Goal: Task Accomplishment & Management: Manage account settings

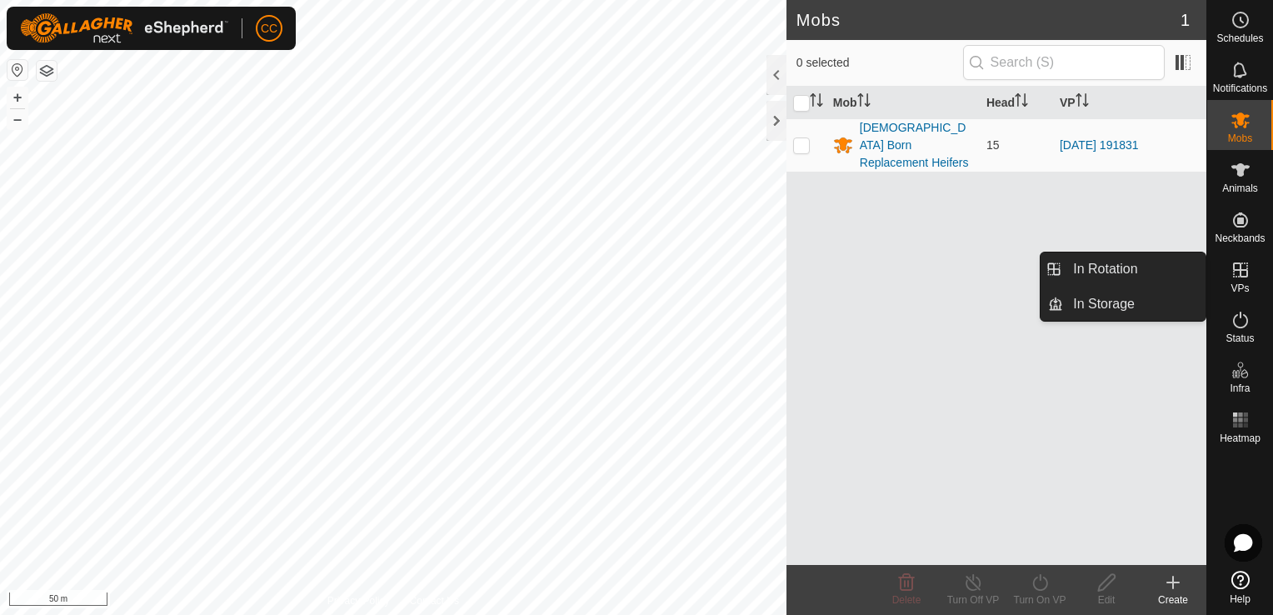
click at [1242, 275] on icon at bounding box center [1240, 270] width 20 height 20
click at [1136, 272] on link "In Rotation" at bounding box center [1134, 268] width 142 height 33
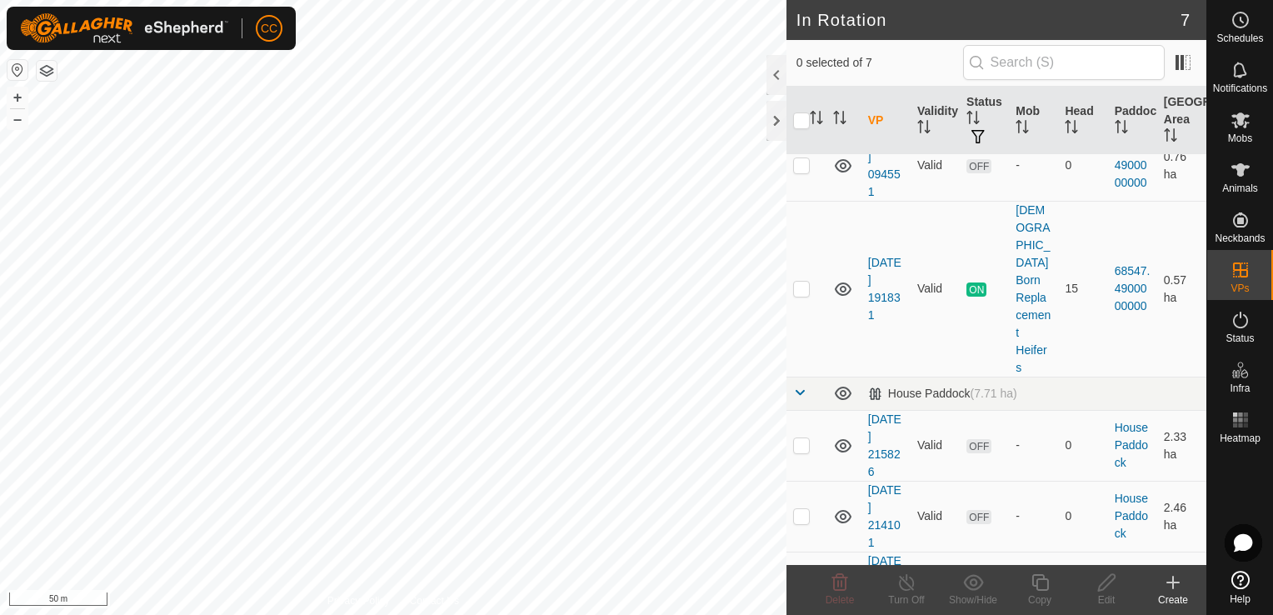
scroll to position [202, 0]
click at [800, 435] on p-checkbox at bounding box center [801, 441] width 17 height 13
checkbox input "true"
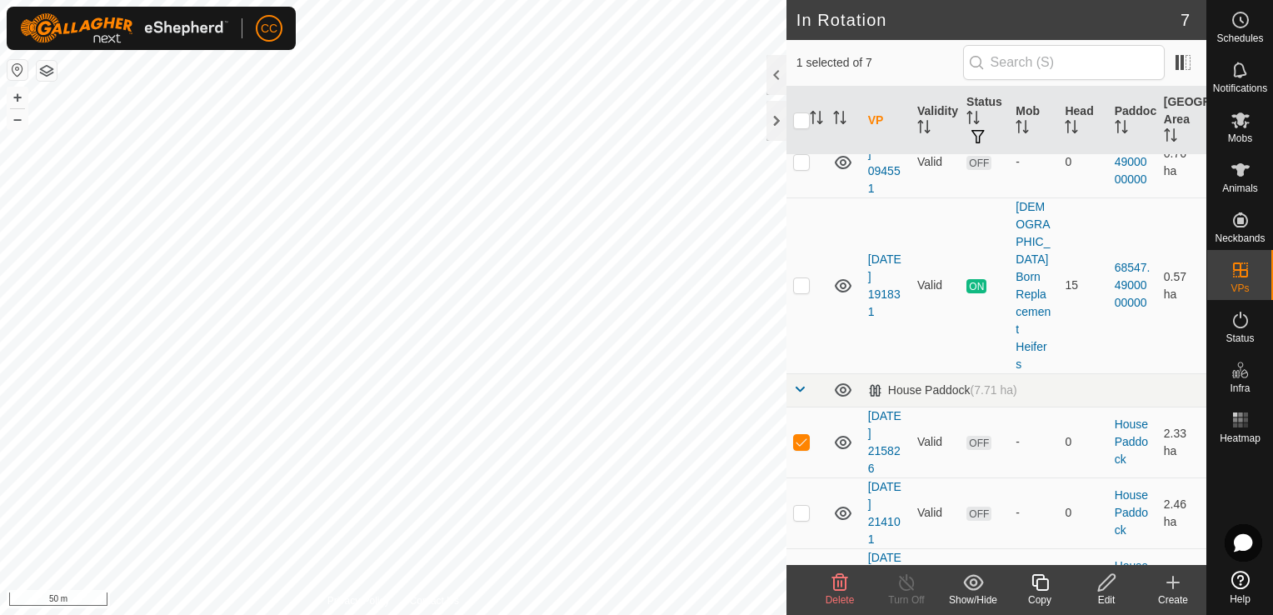
click at [332, 614] on html "CC Schedules Notifications Mobs Animals Neckbands VPs Status Infra Heatmap Help…" at bounding box center [636, 307] width 1273 height 615
click at [806, 576] on p-checkbox at bounding box center [801, 582] width 17 height 13
checkbox input "true"
click at [803, 435] on p-checkbox at bounding box center [801, 441] width 17 height 13
checkbox input "false"
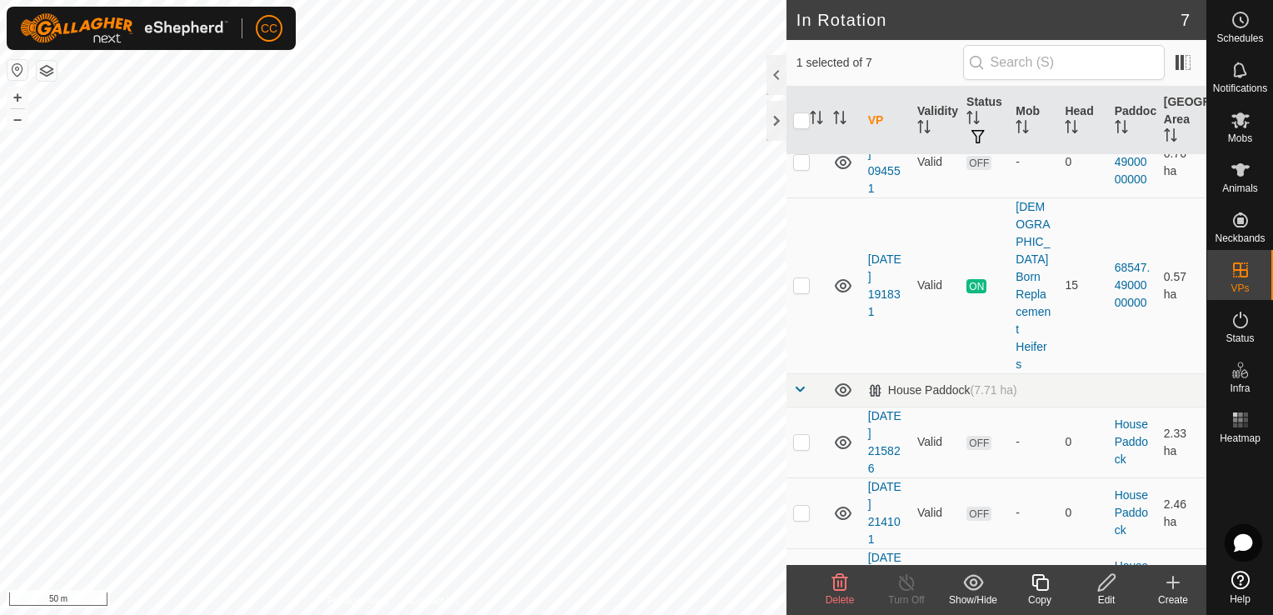
click at [1044, 588] on icon at bounding box center [1039, 582] width 21 height 20
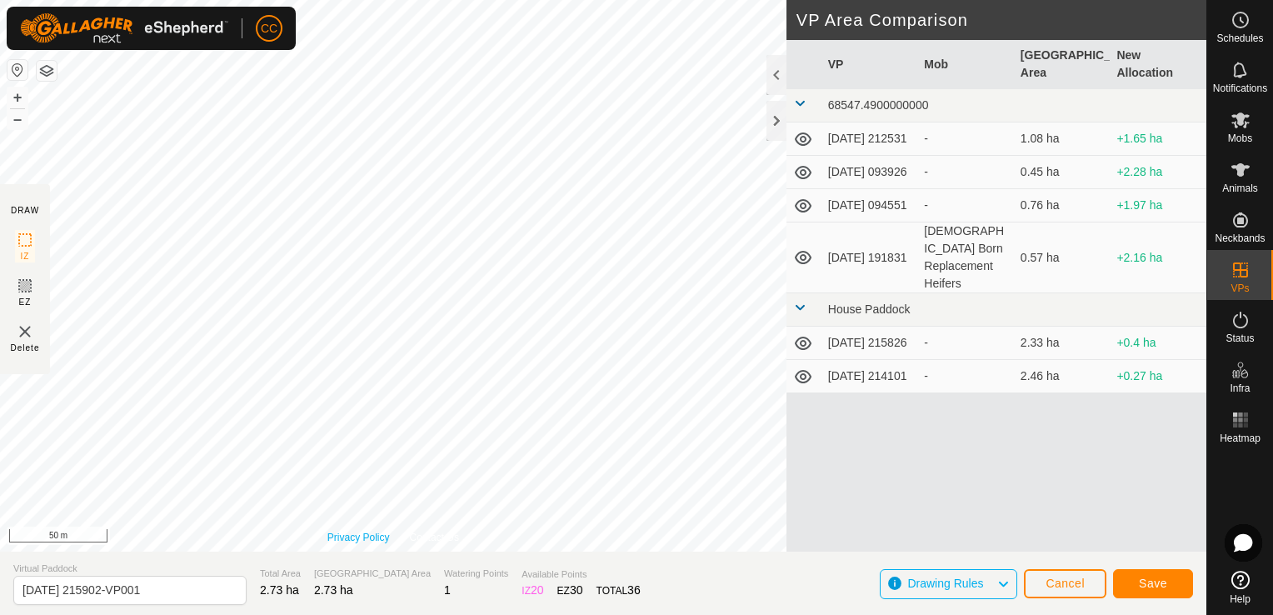
click at [385, 545] on div "Privacy Policy Contact Us + – ⇧ i 50 m" at bounding box center [393, 275] width 786 height 551
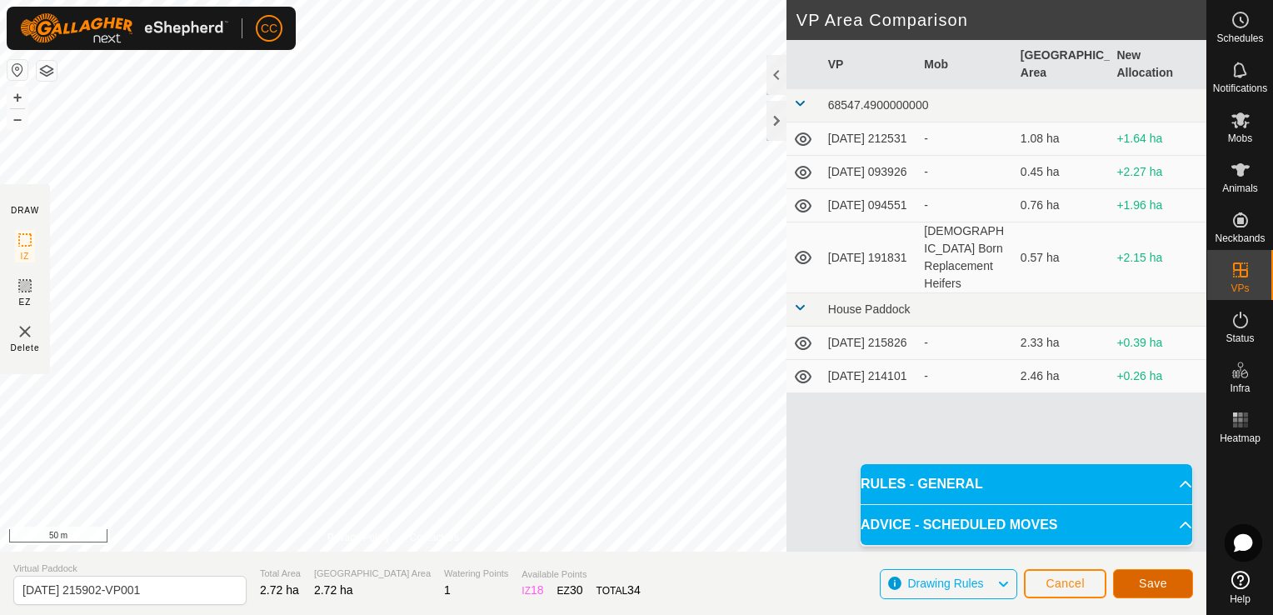
click at [1149, 588] on span "Save" at bounding box center [1152, 582] width 28 height 13
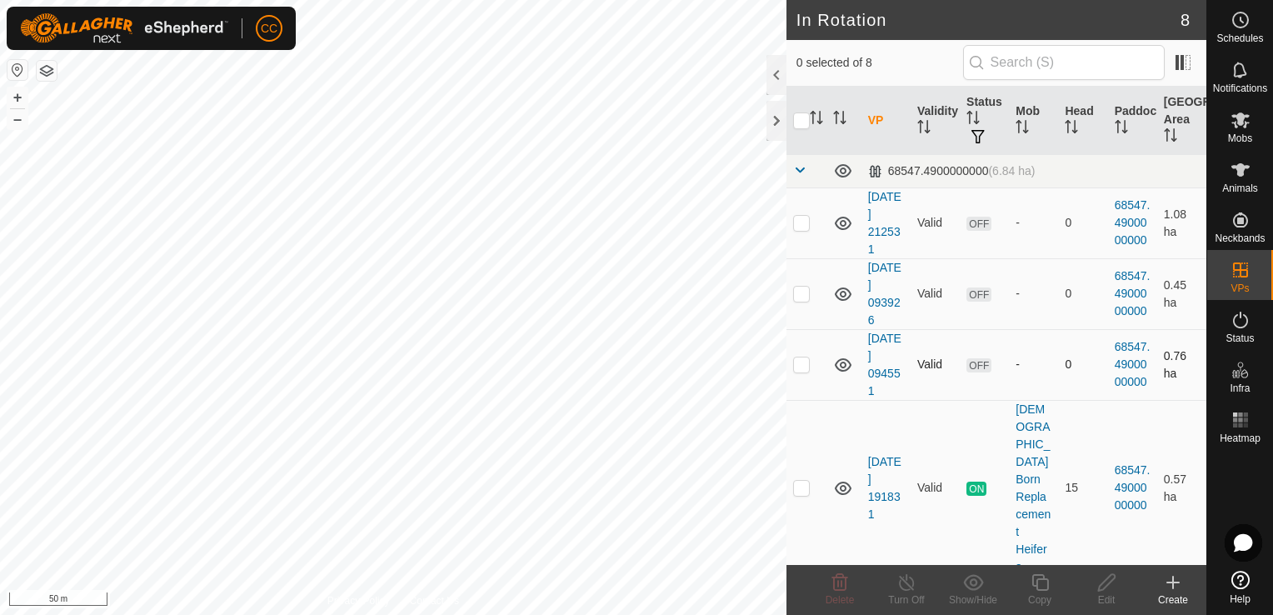
click at [804, 368] on p-checkbox at bounding box center [801, 363] width 17 height 13
checkbox input "false"
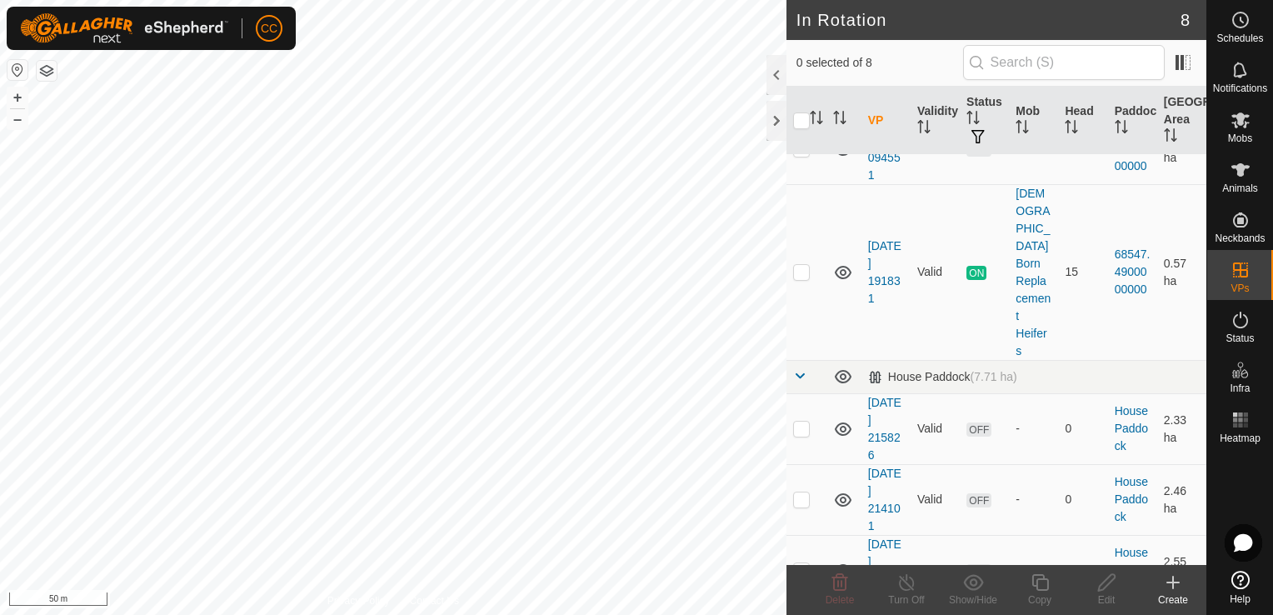
scroll to position [307, 0]
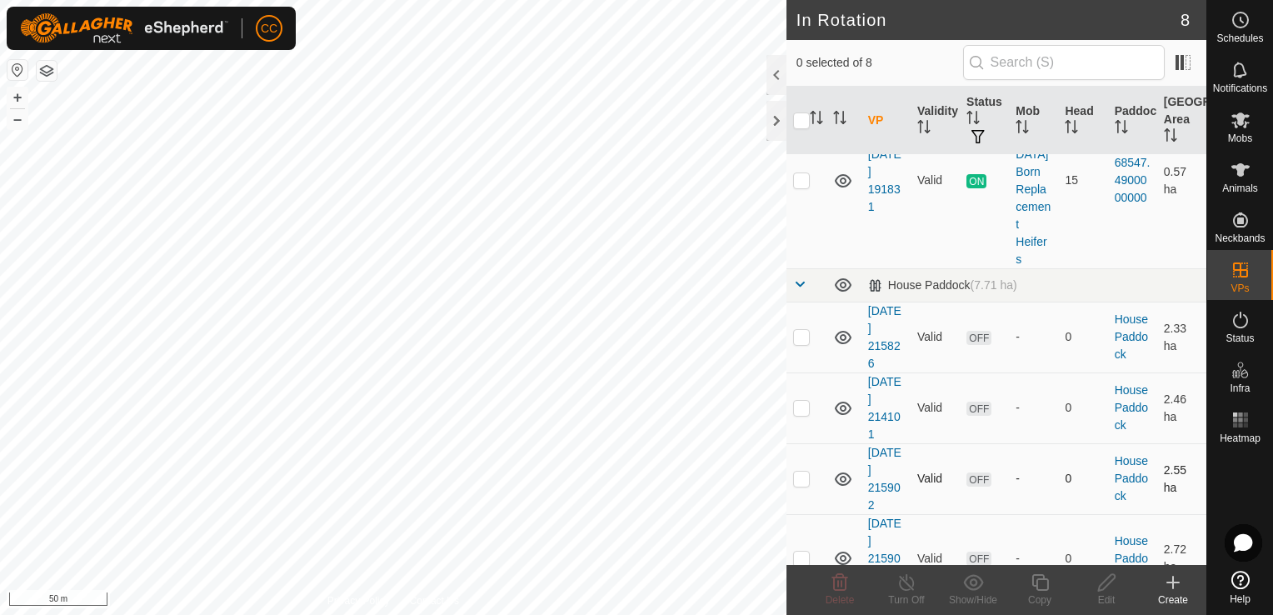
click at [796, 471] on p-checkbox at bounding box center [801, 477] width 17 height 13
click at [840, 584] on icon at bounding box center [840, 582] width 20 height 20
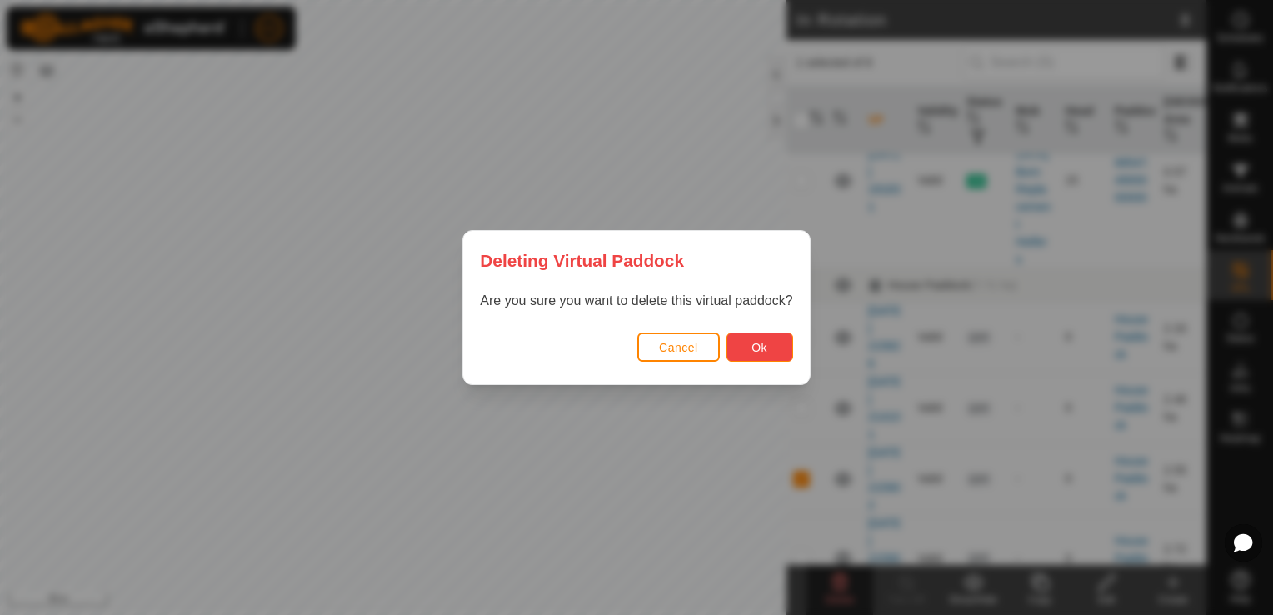
click at [739, 341] on button "Ok" at bounding box center [759, 346] width 67 height 29
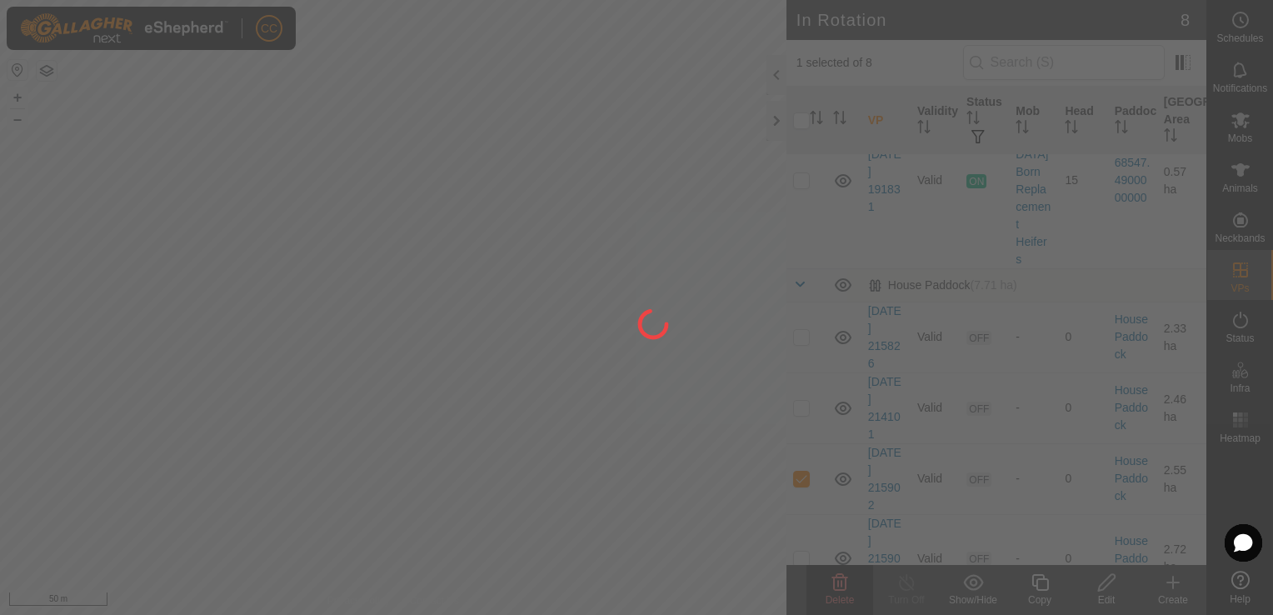
checkbox input "false"
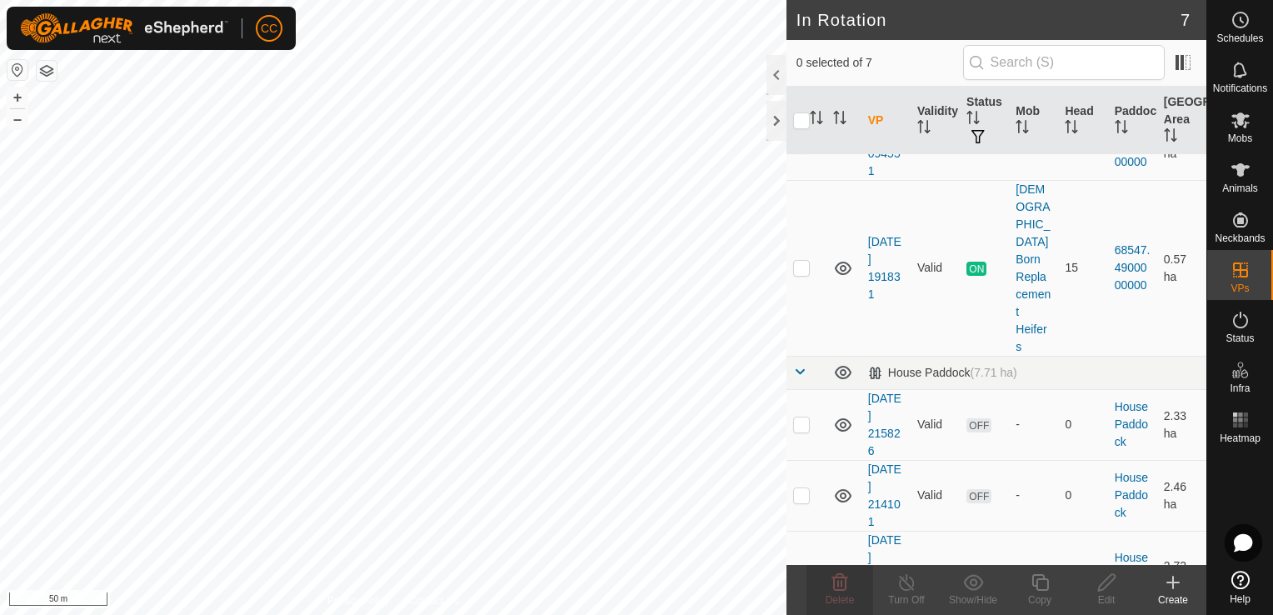
scroll to position [237, 0]
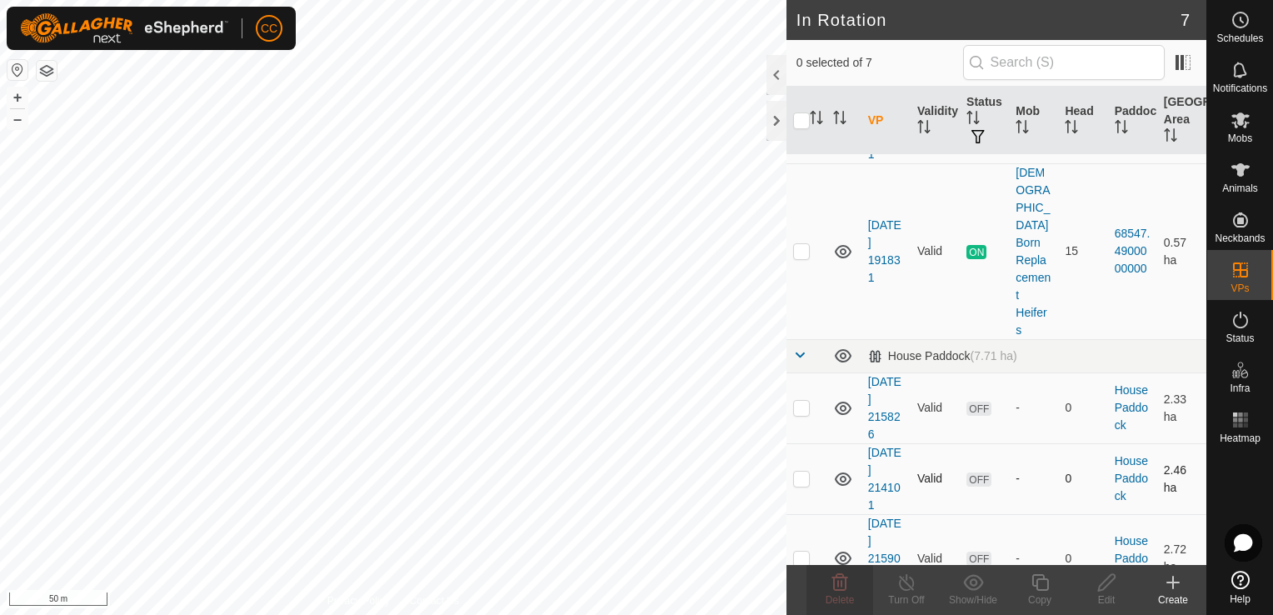
click at [797, 471] on p-checkbox at bounding box center [801, 477] width 17 height 13
checkbox input "true"
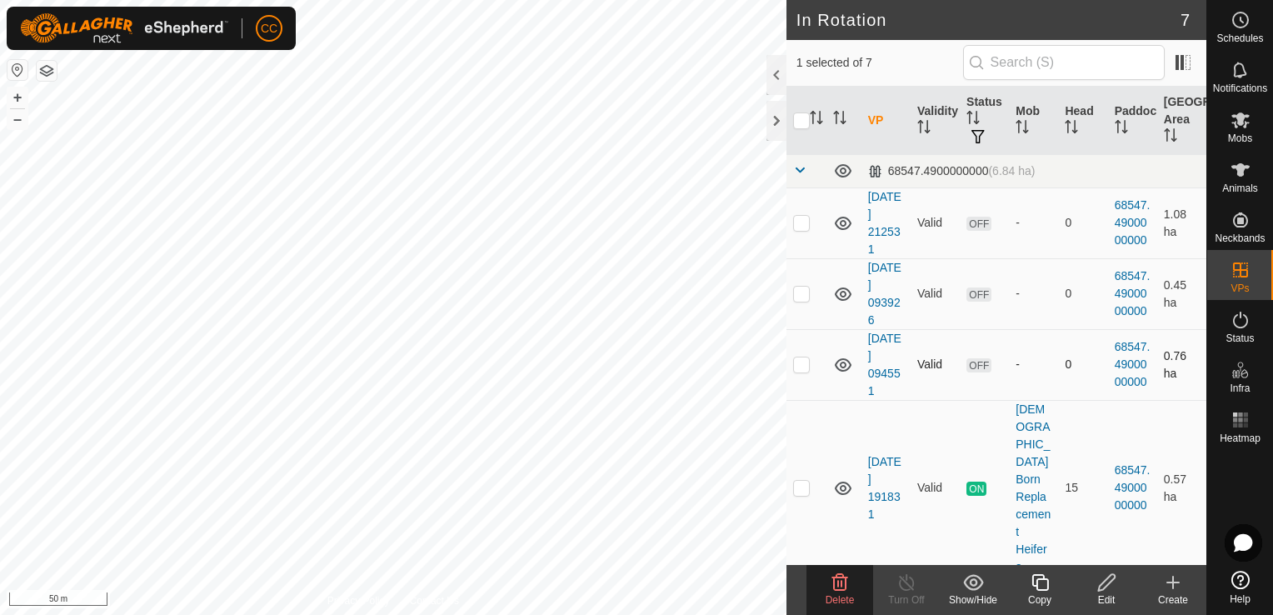
click at [801, 366] on p-checkbox at bounding box center [801, 363] width 17 height 13
click at [836, 585] on icon at bounding box center [840, 582] width 20 height 20
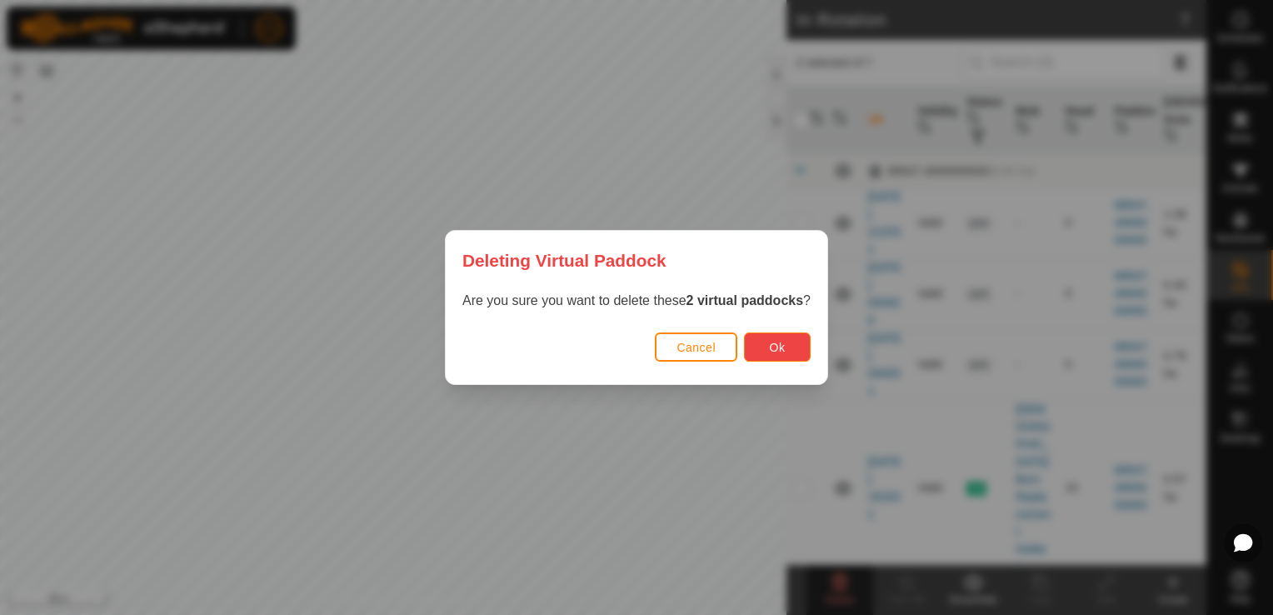
click at [775, 343] on span "Ok" at bounding box center [778, 347] width 16 height 13
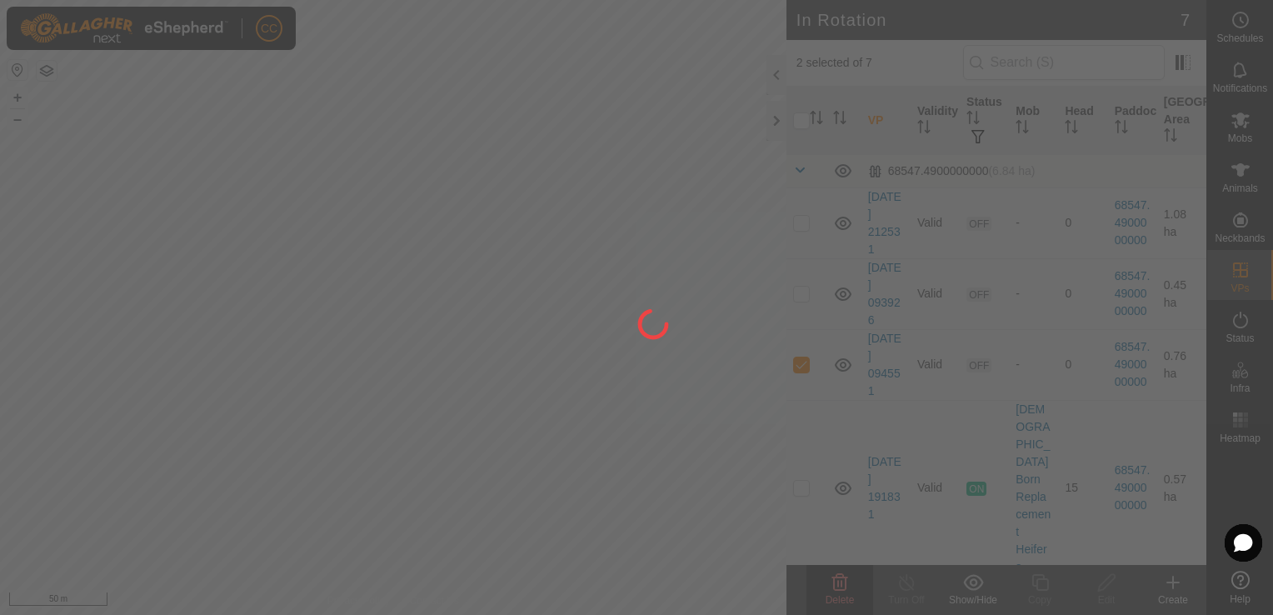
checkbox input "false"
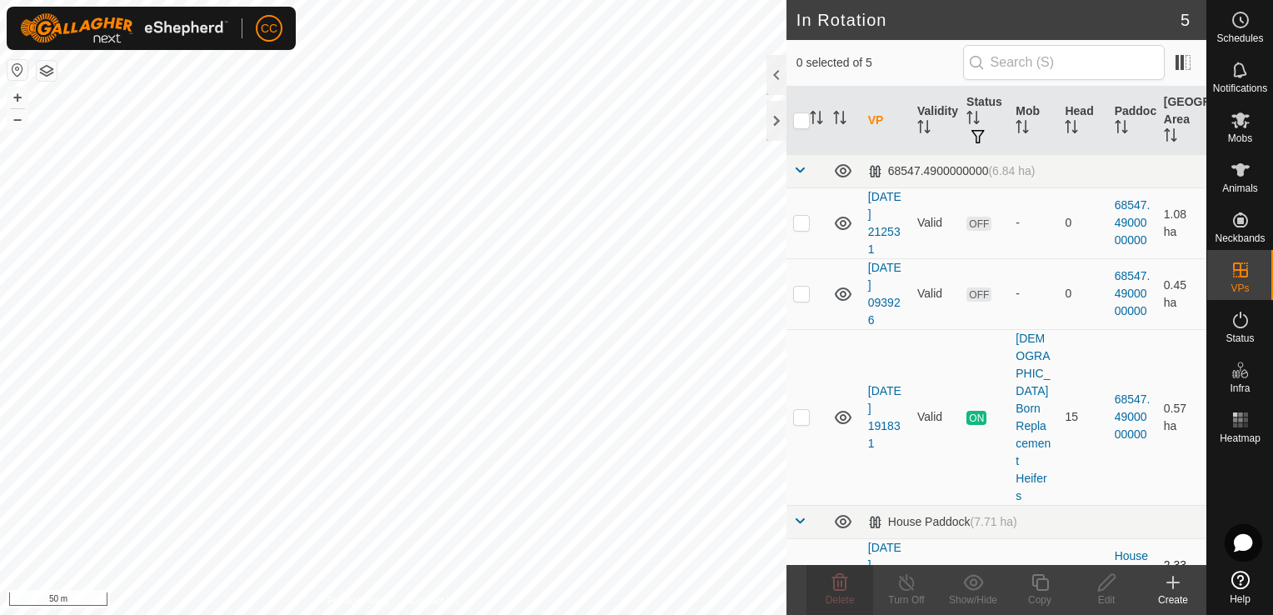
click at [800, 566] on p-checkbox at bounding box center [801, 572] width 17 height 13
click at [833, 588] on icon at bounding box center [840, 582] width 20 height 20
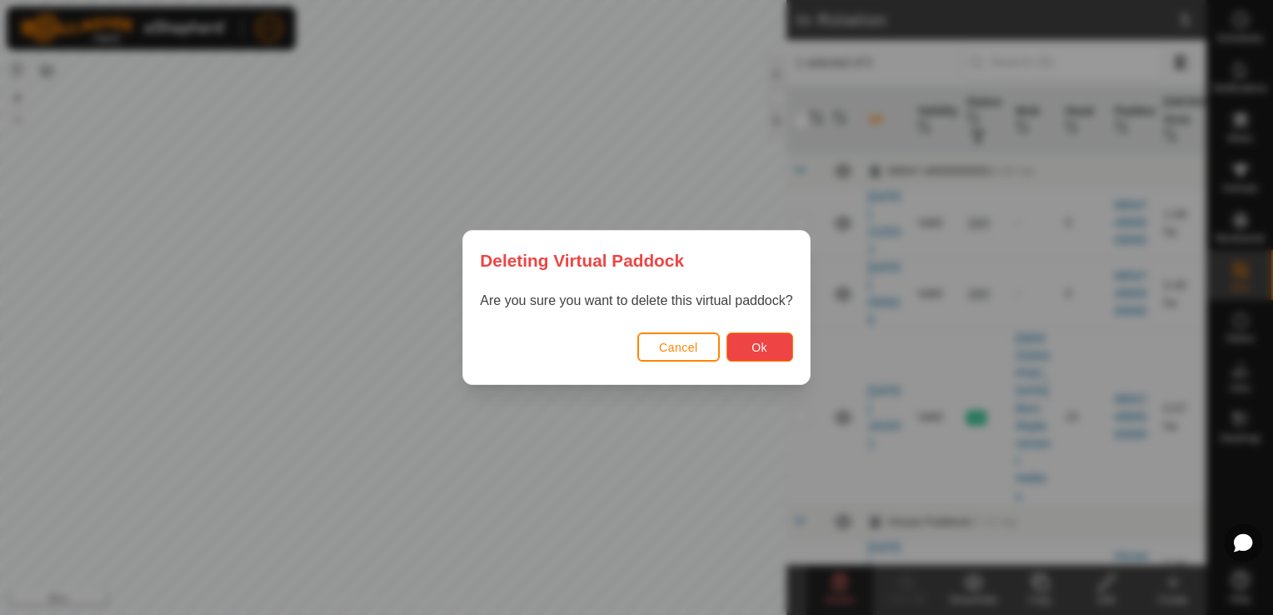
click at [763, 353] on span "Ok" at bounding box center [759, 347] width 16 height 13
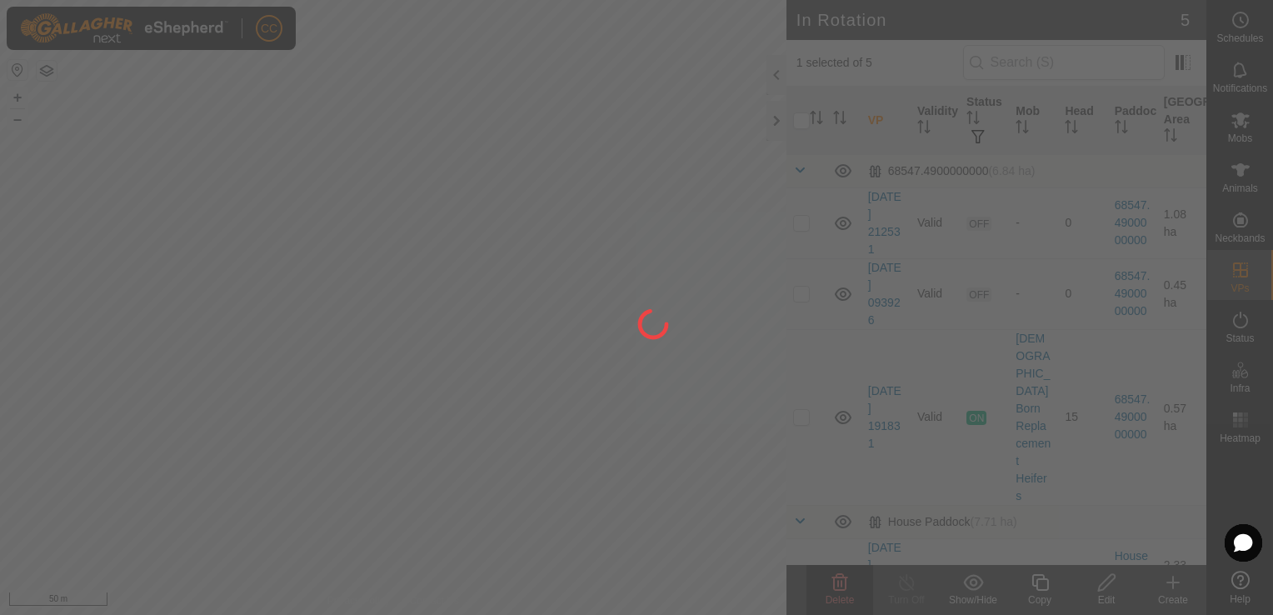
checkbox input "false"
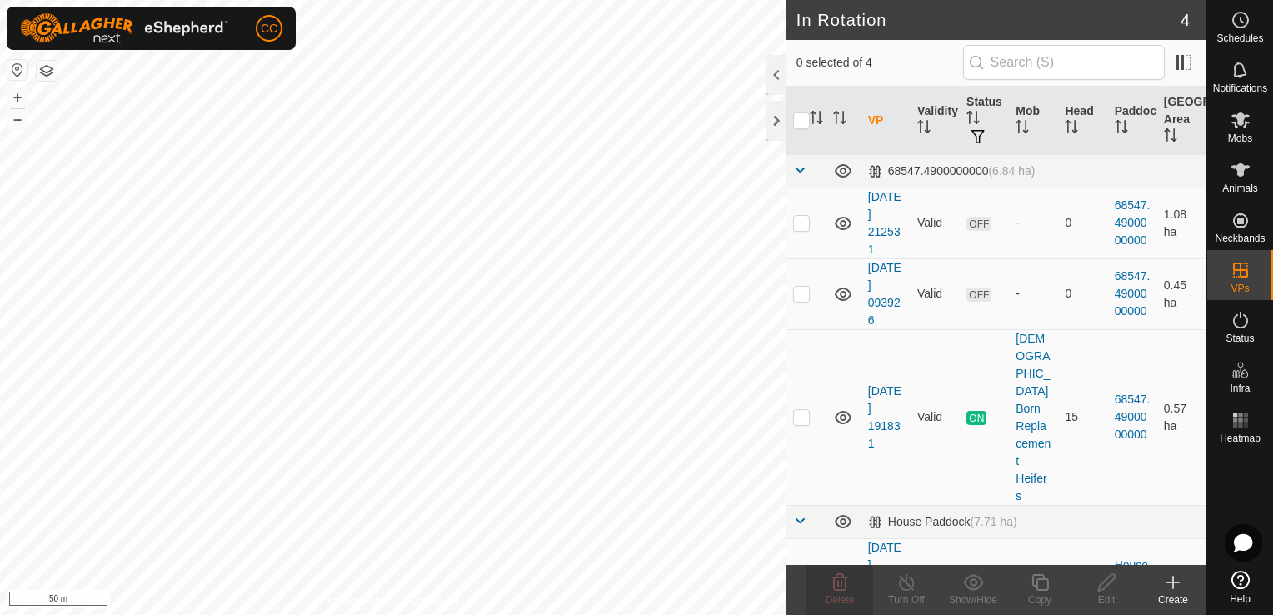
scroll to position [25, 0]
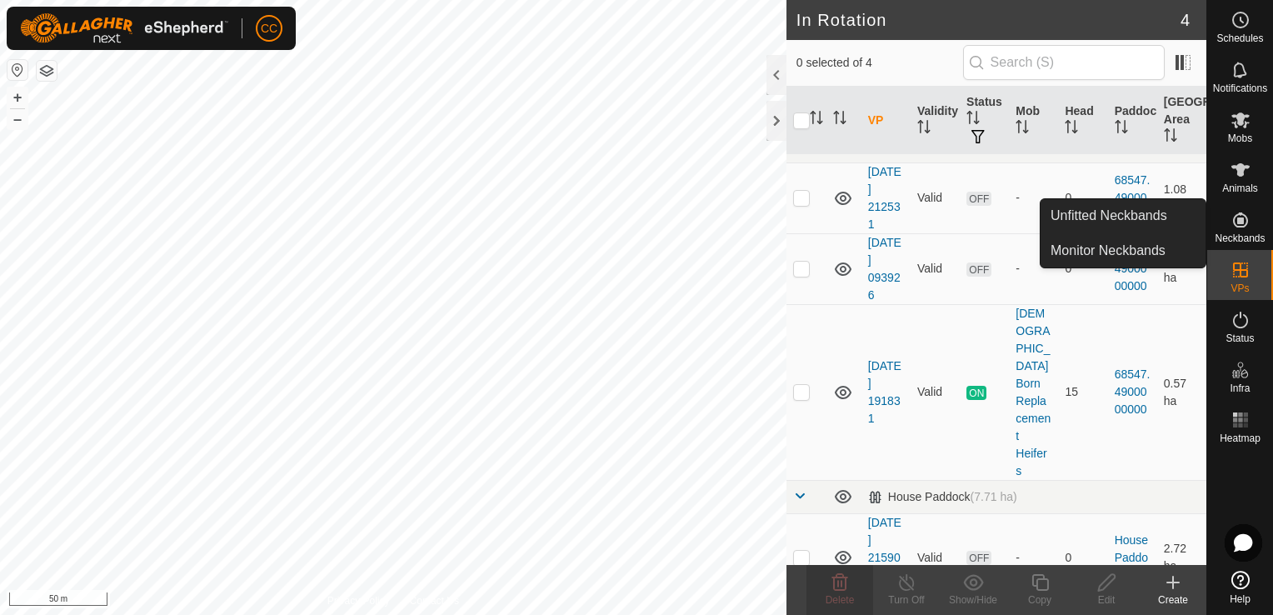
click at [1238, 217] on icon at bounding box center [1240, 220] width 20 height 20
click at [1158, 213] on link "Unfitted Neckbands" at bounding box center [1122, 215] width 165 height 33
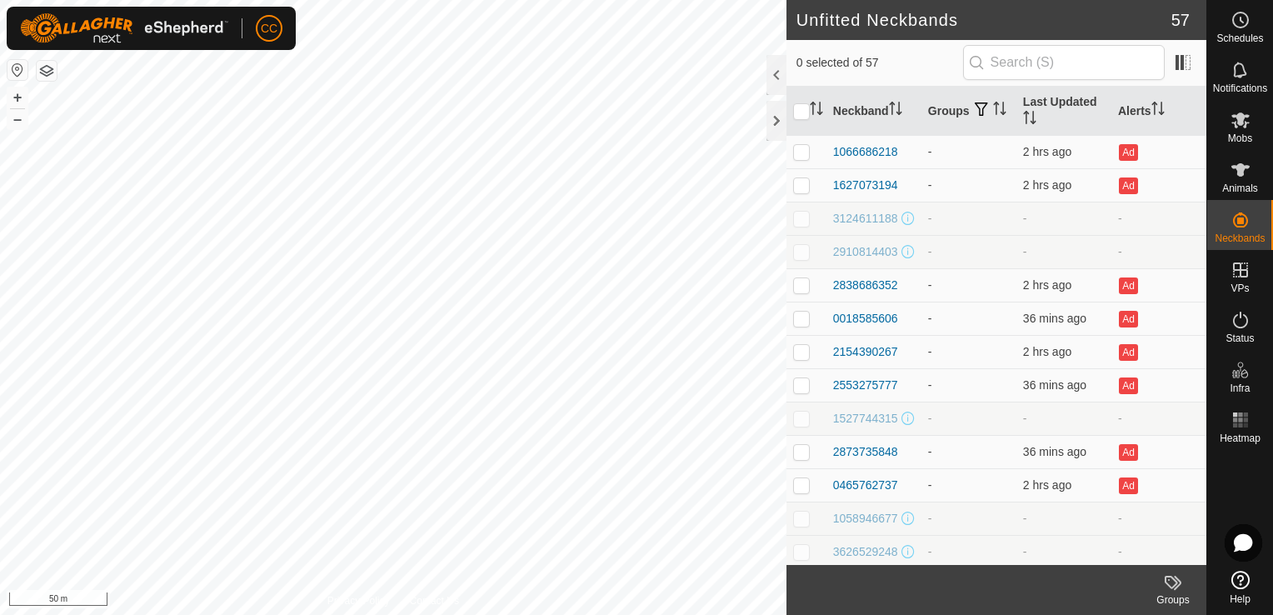
scroll to position [1509, 0]
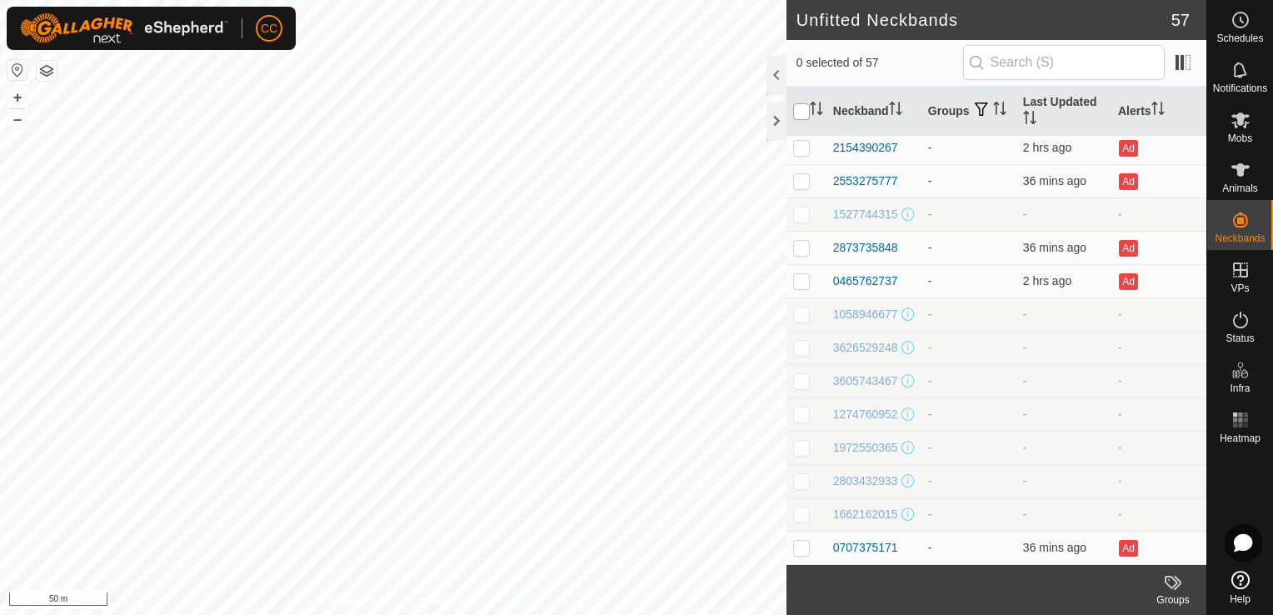
click at [800, 109] on input "checkbox" at bounding box center [801, 111] width 17 height 17
checkbox input "true"
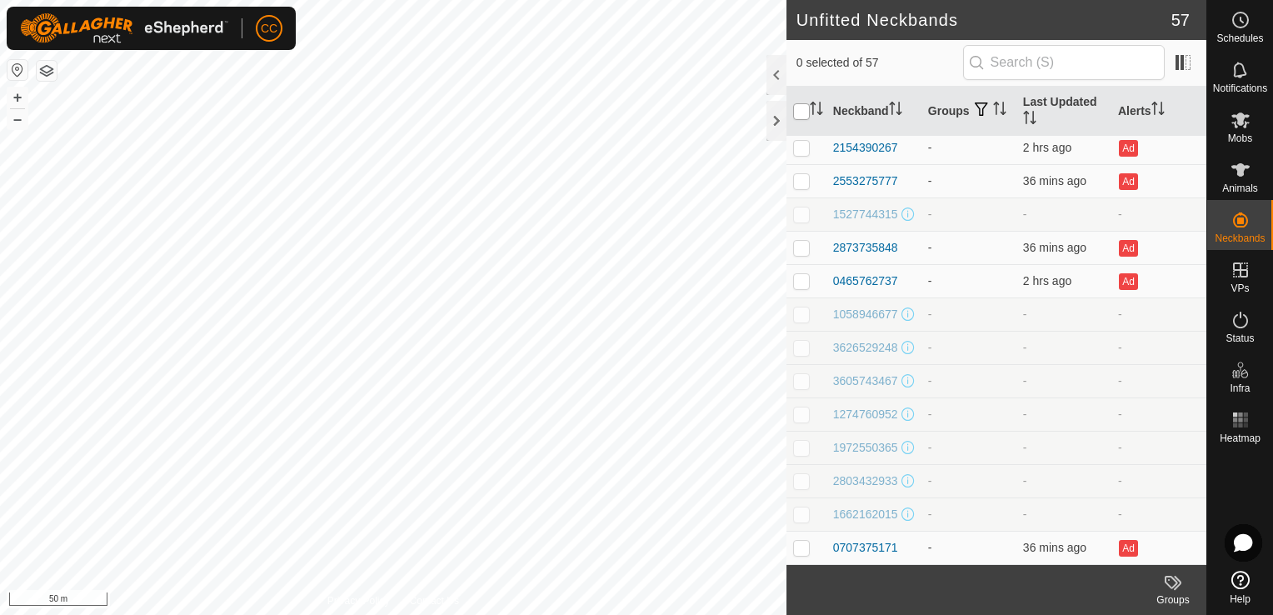
checkbox input "true"
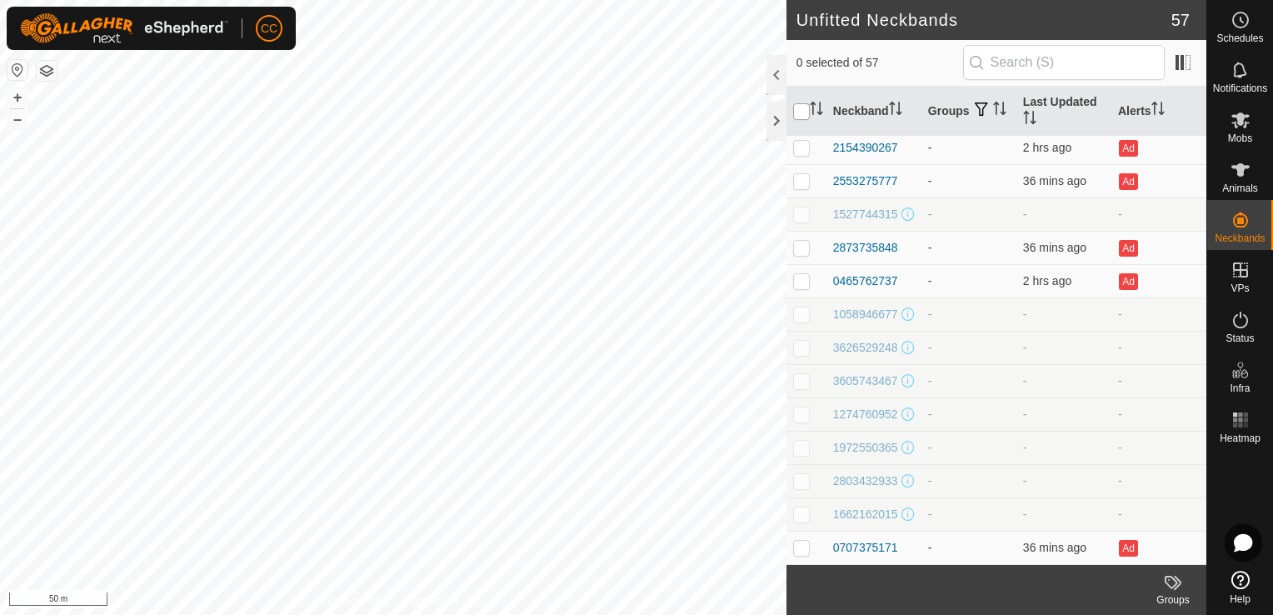
checkbox input "true"
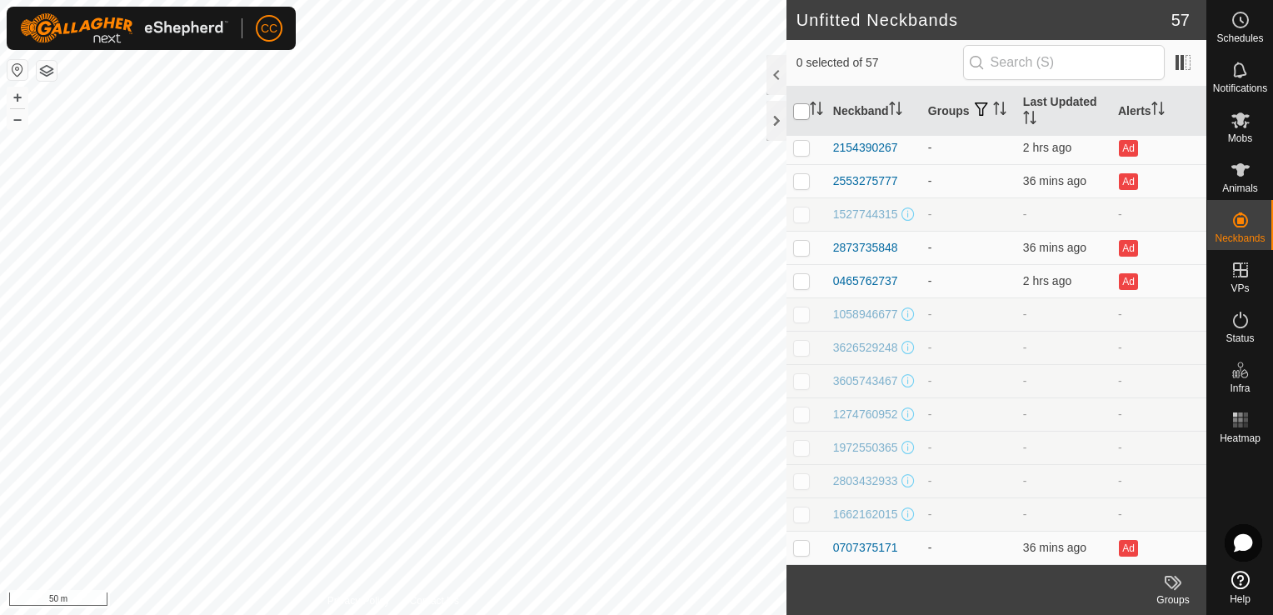
checkbox input "true"
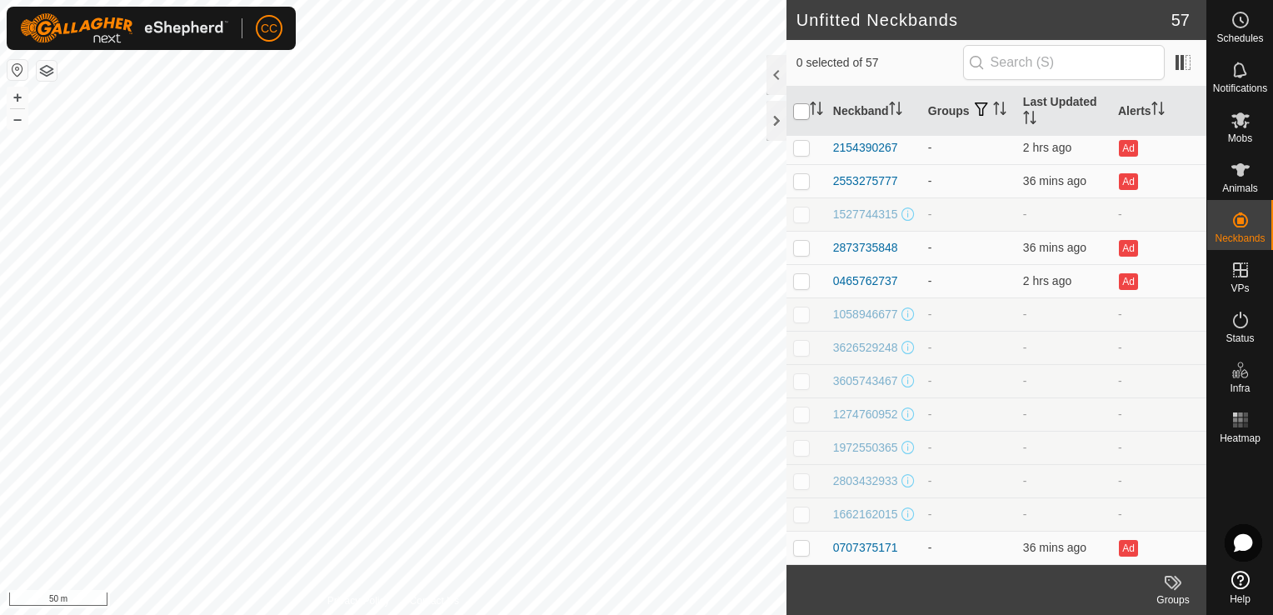
checkbox input "true"
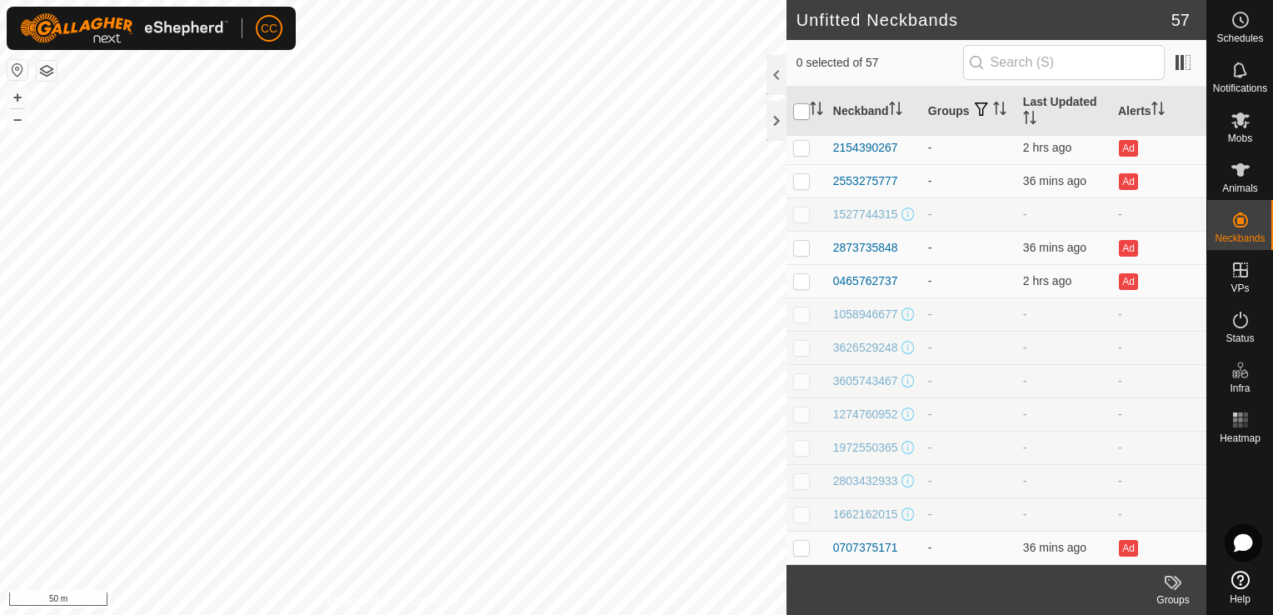
checkbox input "true"
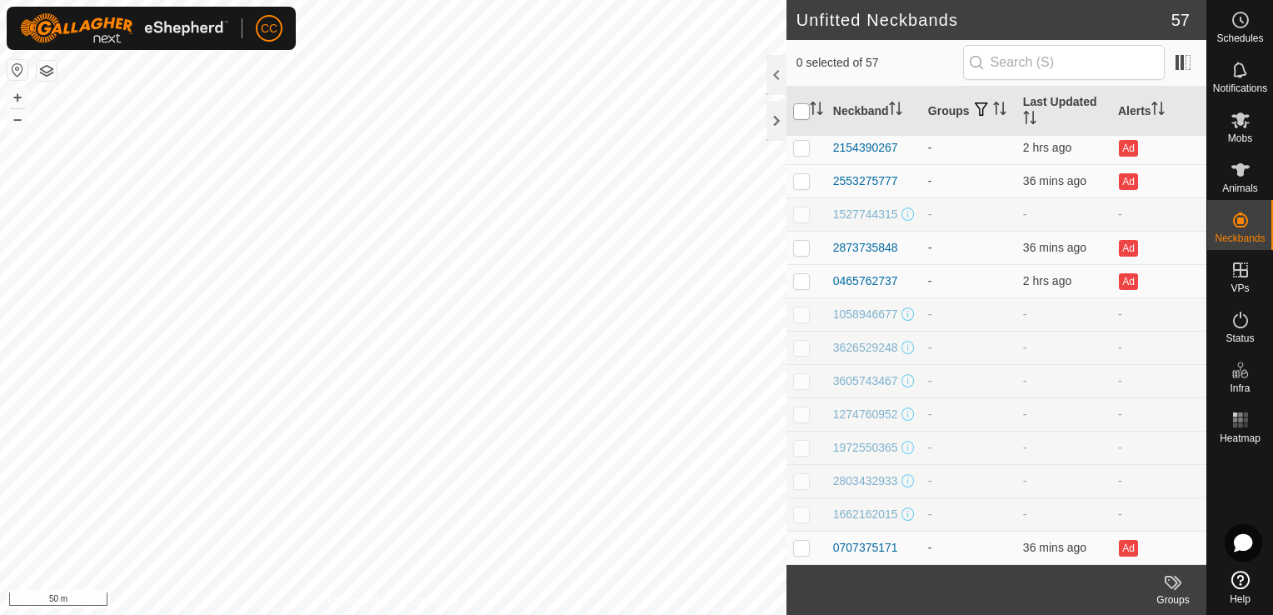
checkbox input "true"
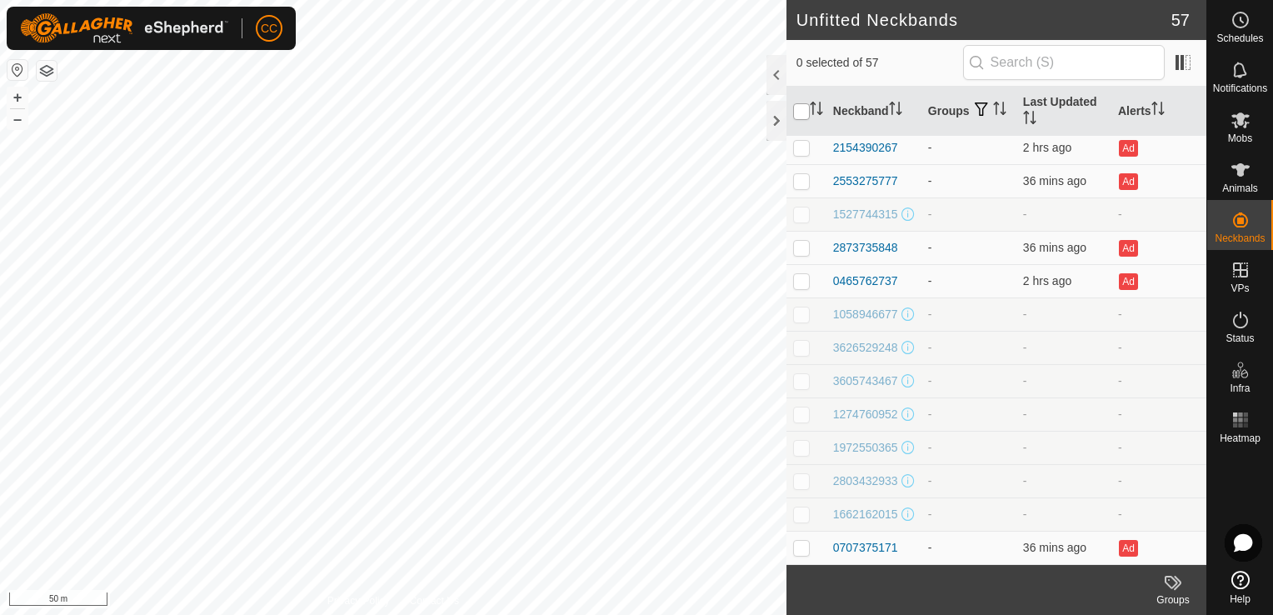
checkbox input "true"
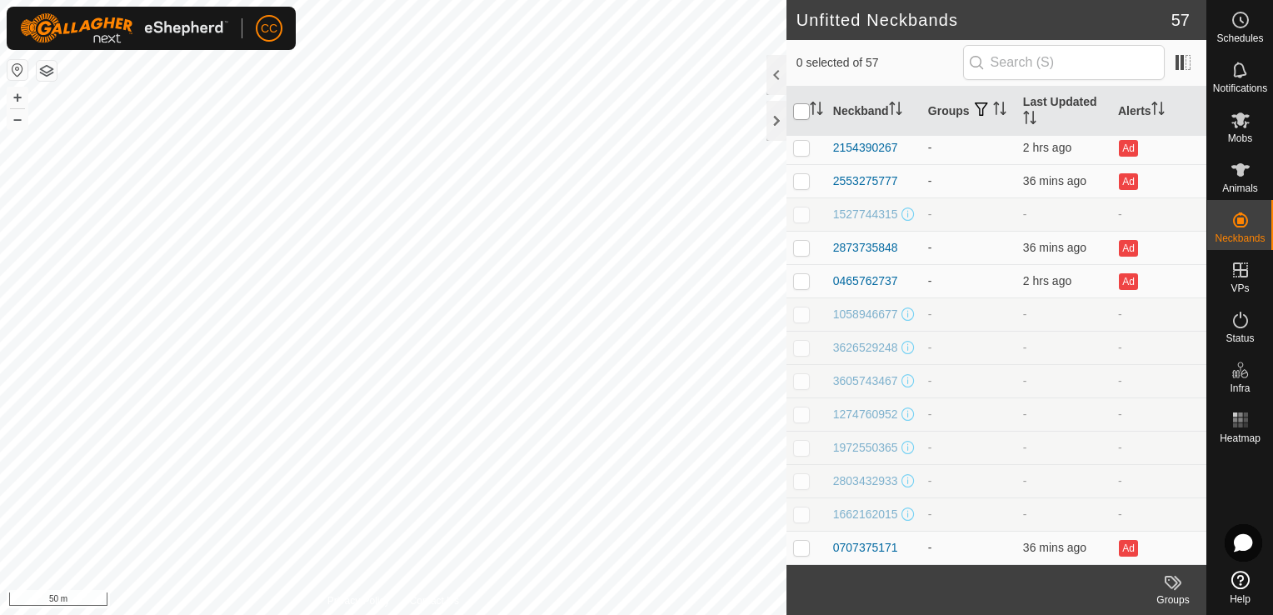
checkbox input "true"
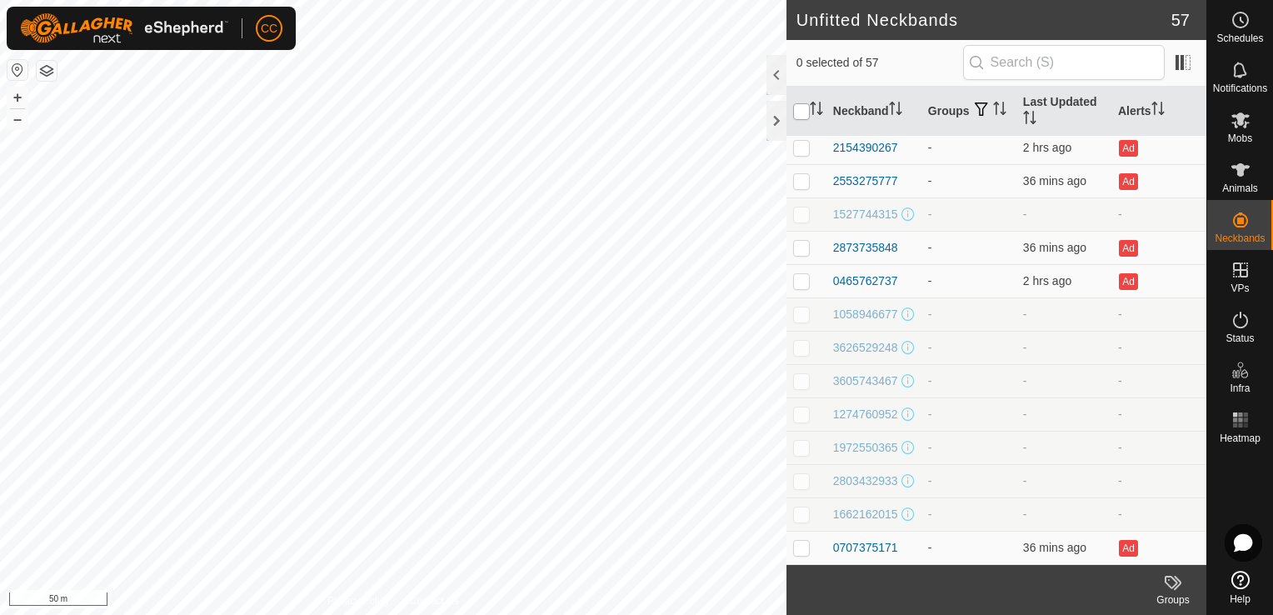
checkbox input "true"
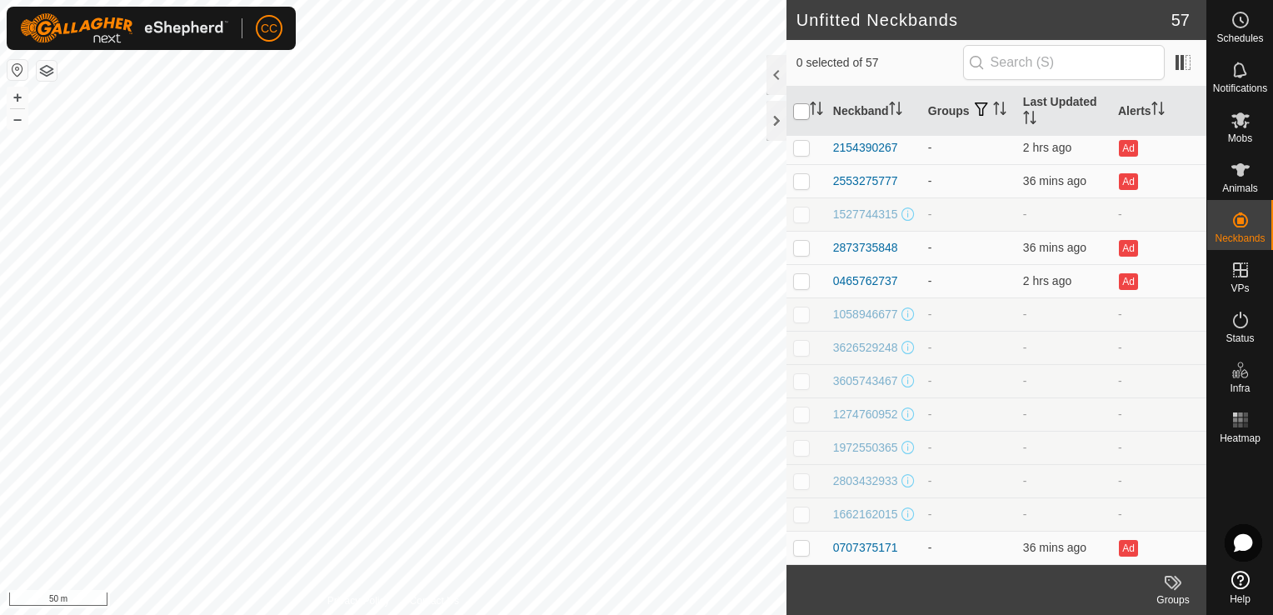
checkbox input "true"
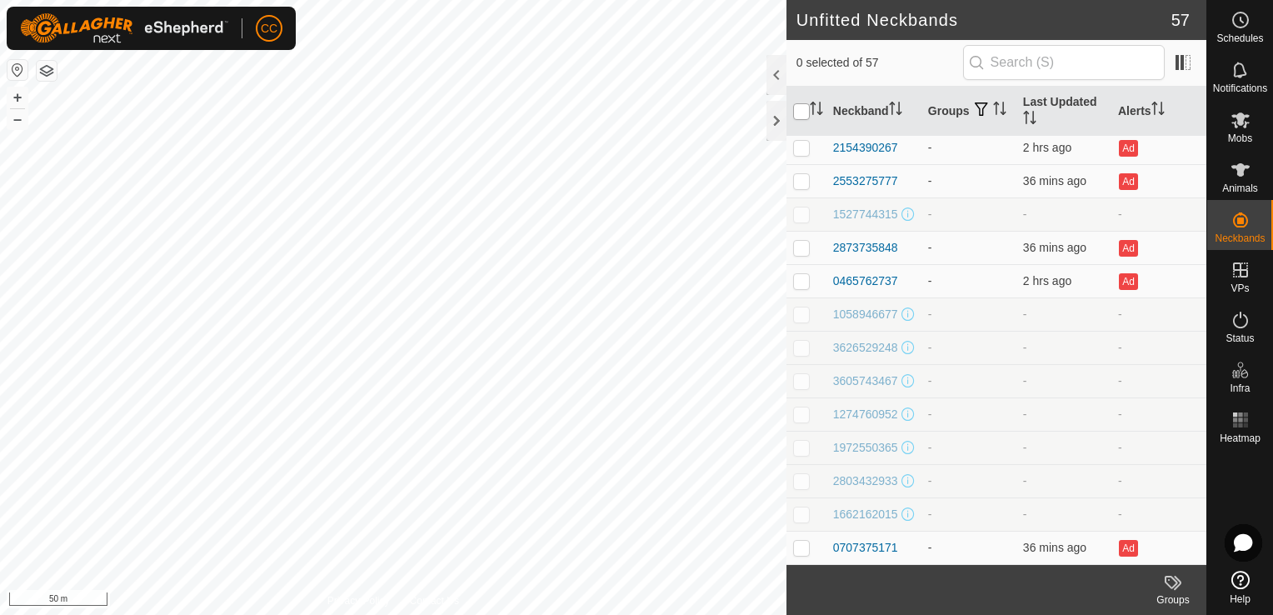
checkbox input "true"
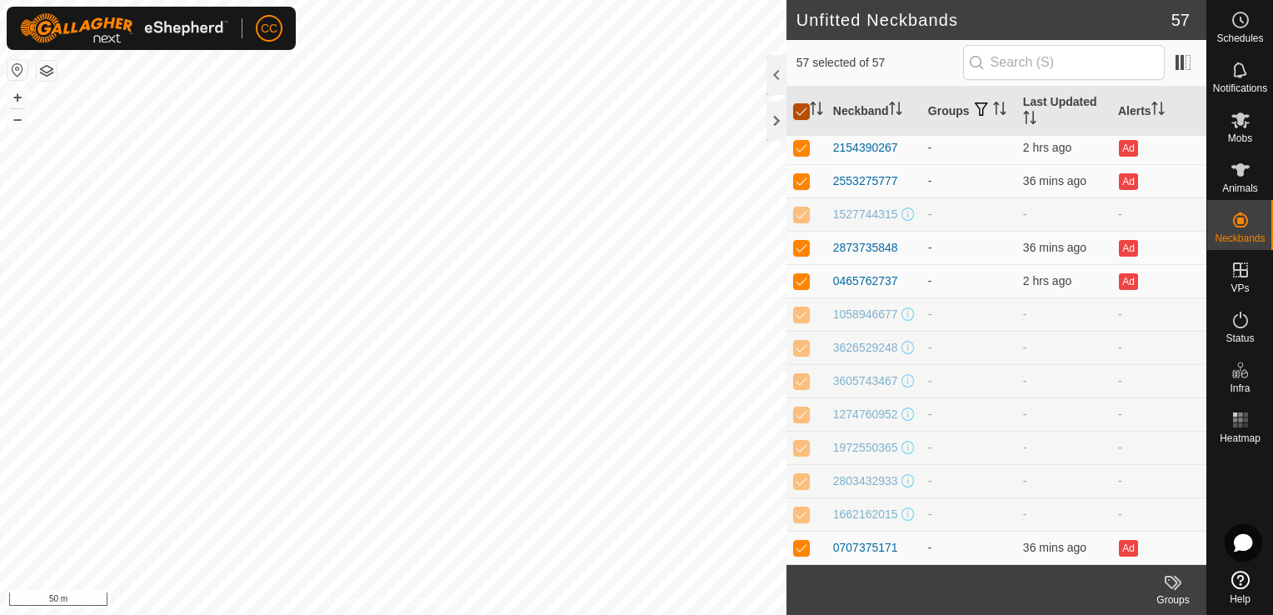
click at [800, 109] on input "checkbox" at bounding box center [801, 111] width 17 height 17
checkbox input "false"
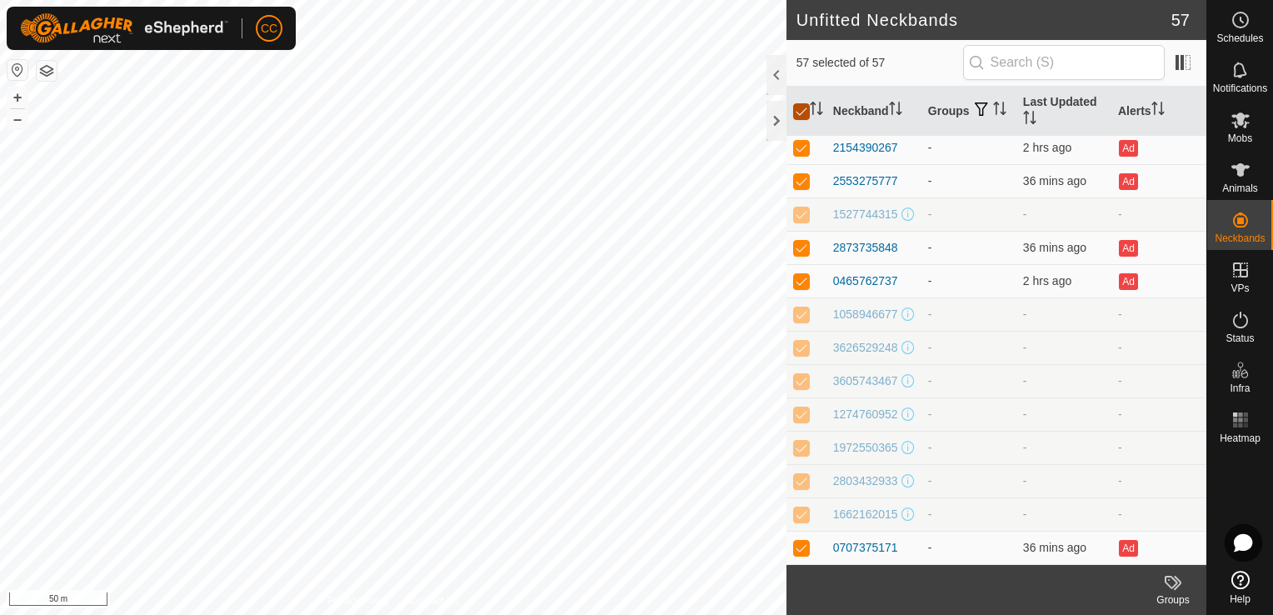
checkbox input "false"
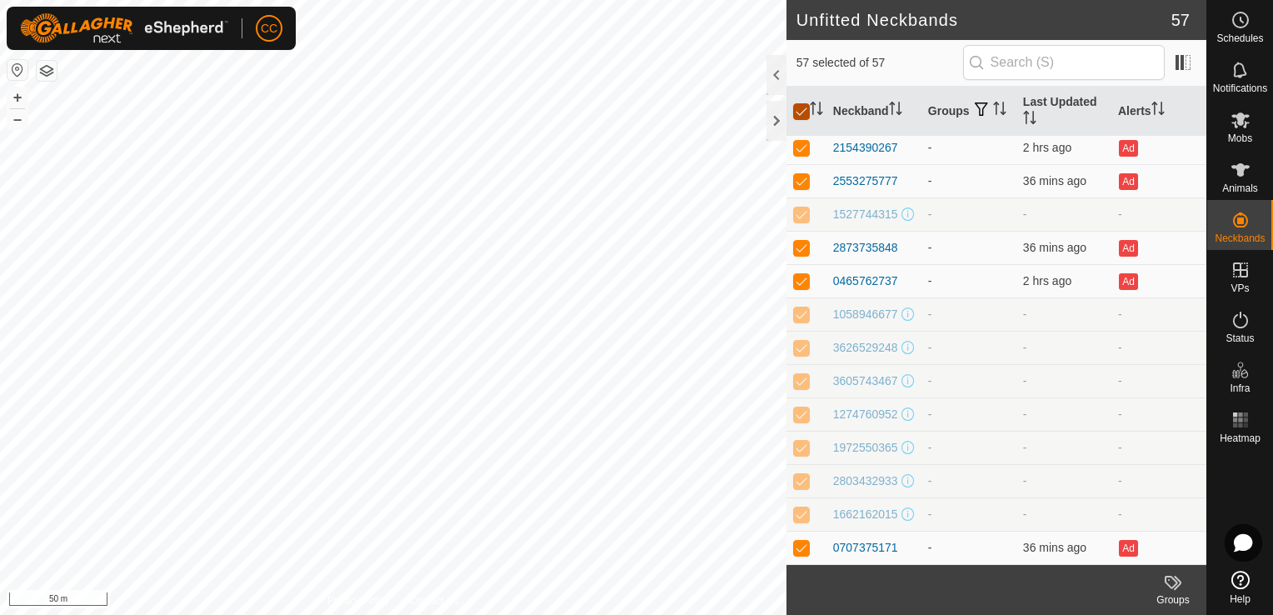
checkbox input "false"
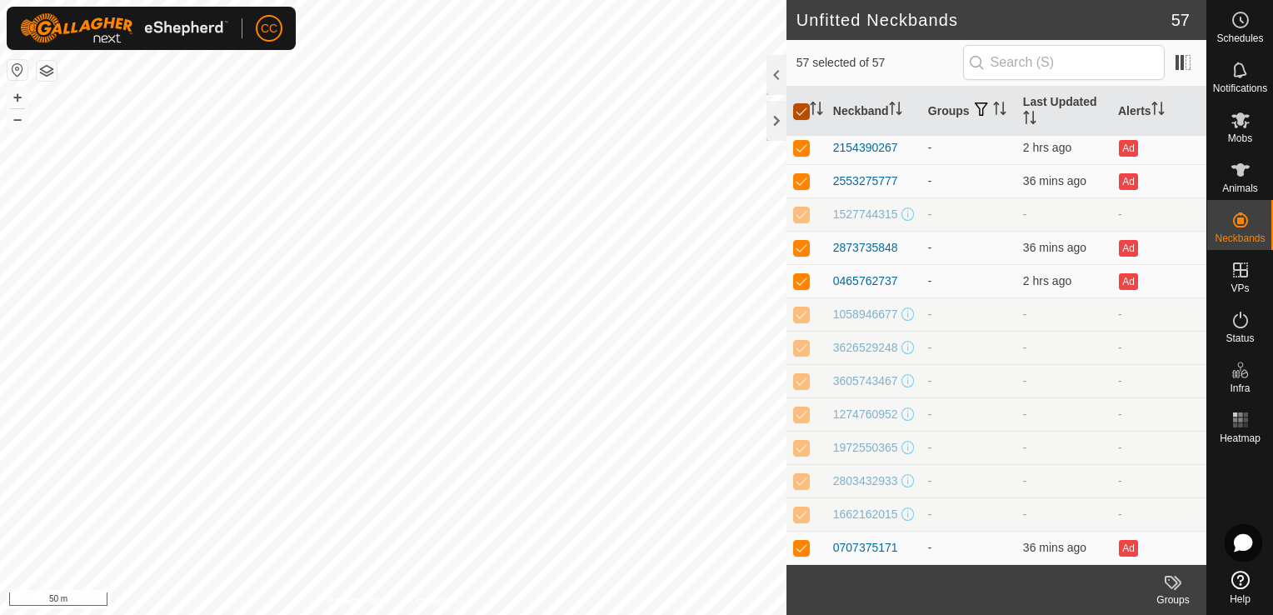
checkbox input "false"
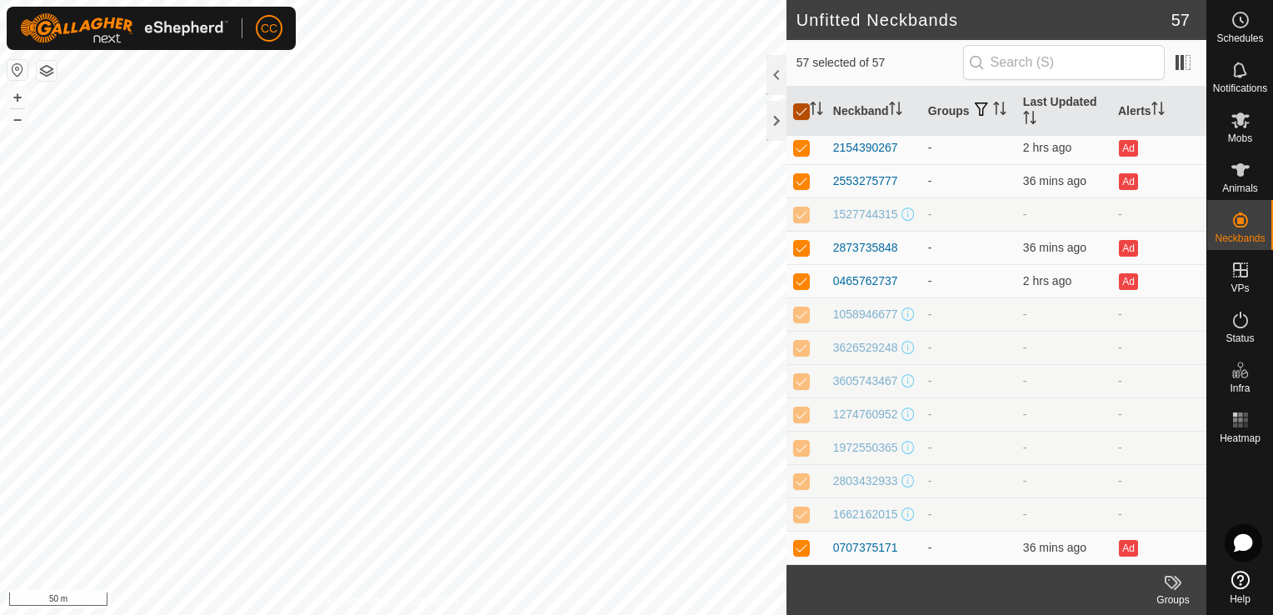
checkbox input "false"
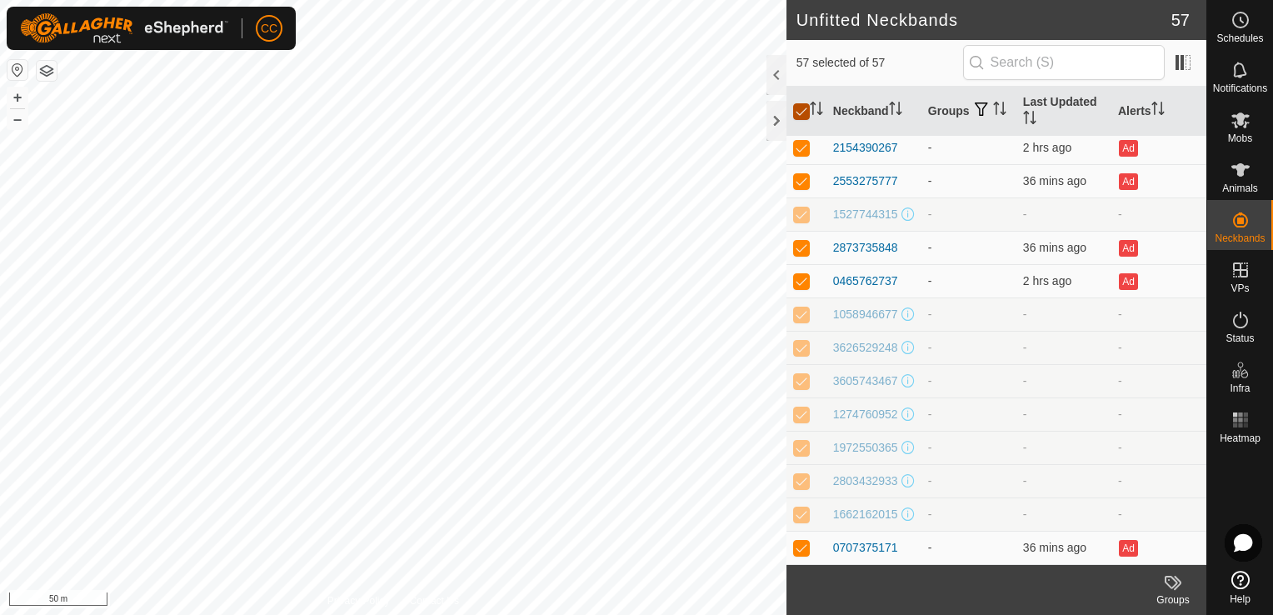
checkbox input "false"
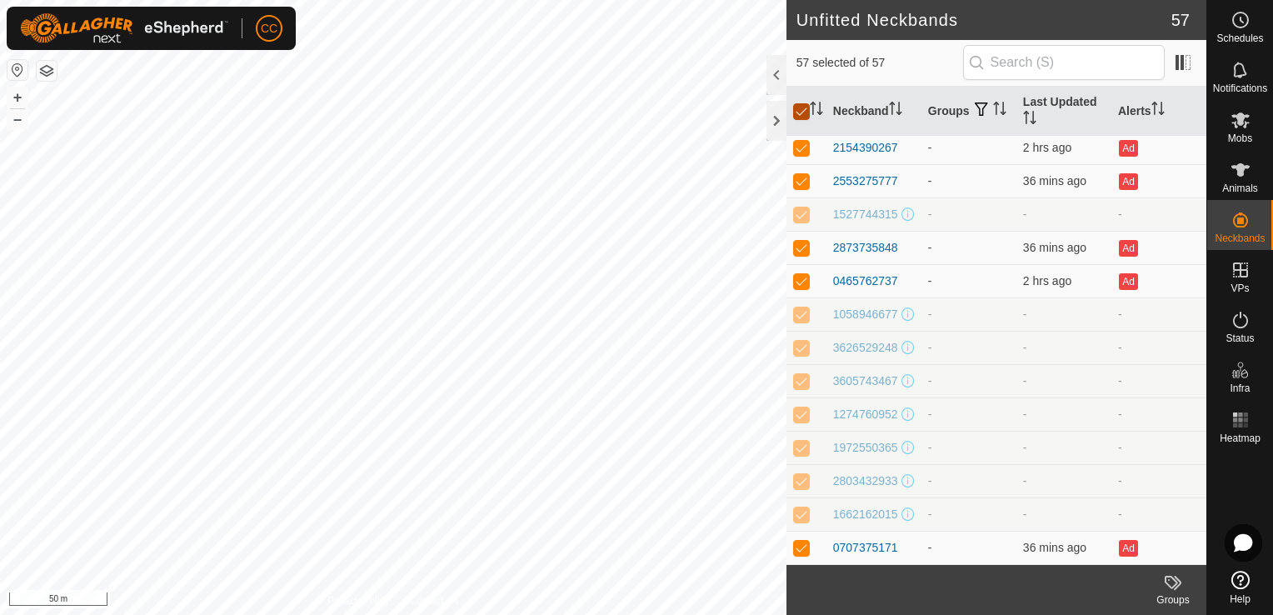
checkbox input "false"
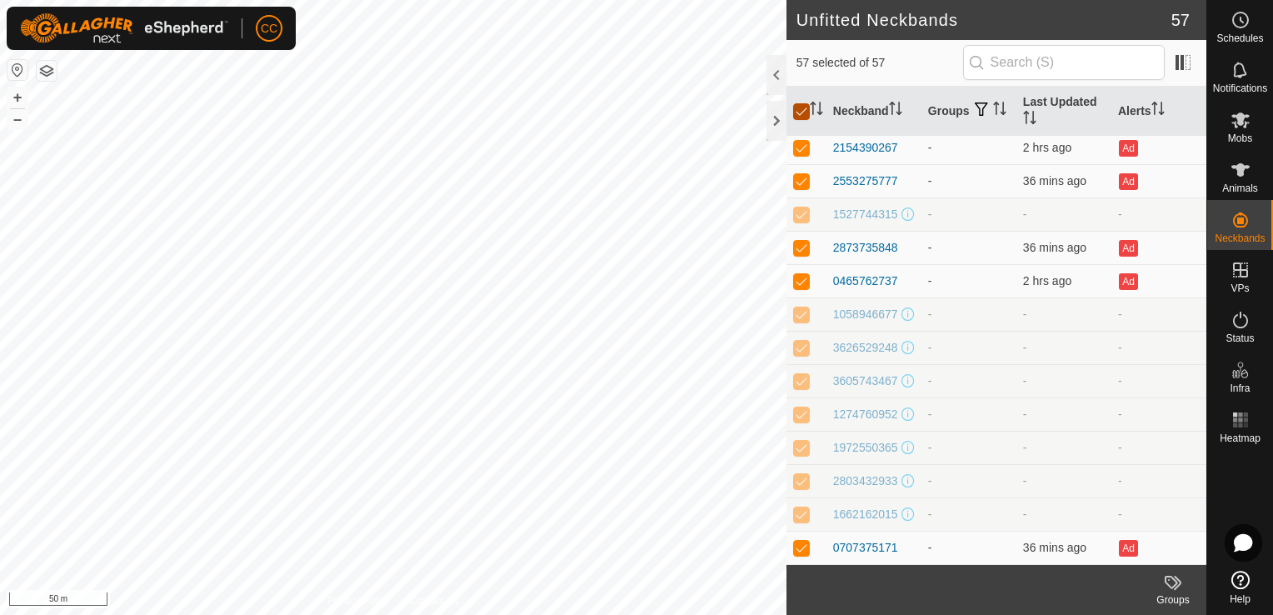
checkbox input "false"
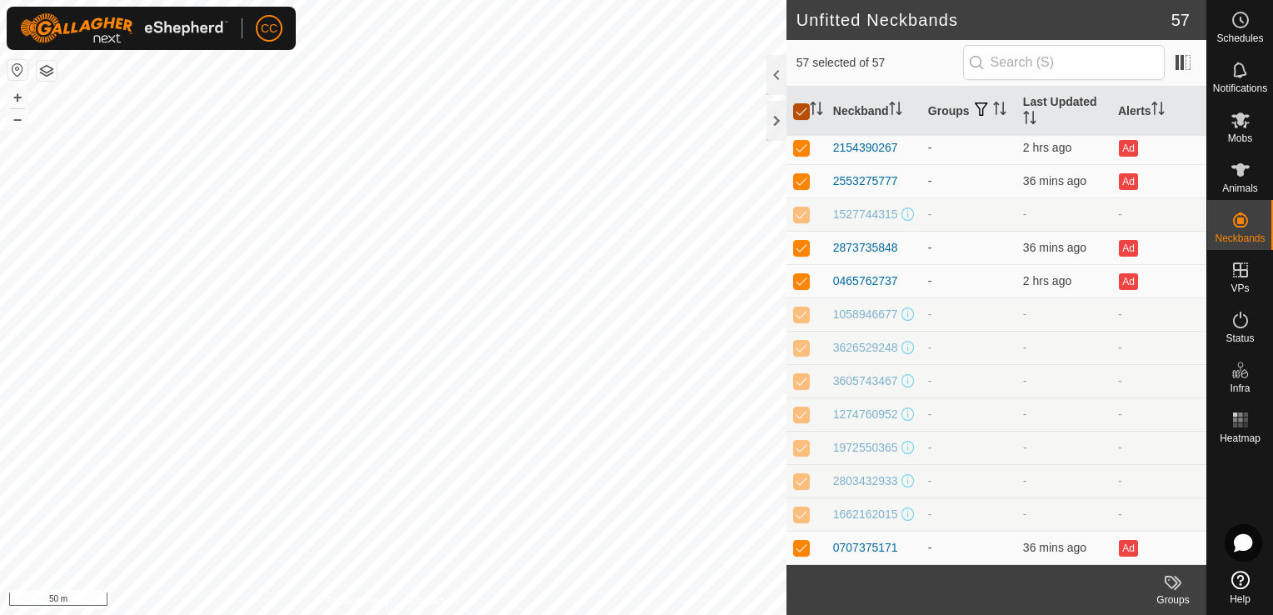
checkbox input "false"
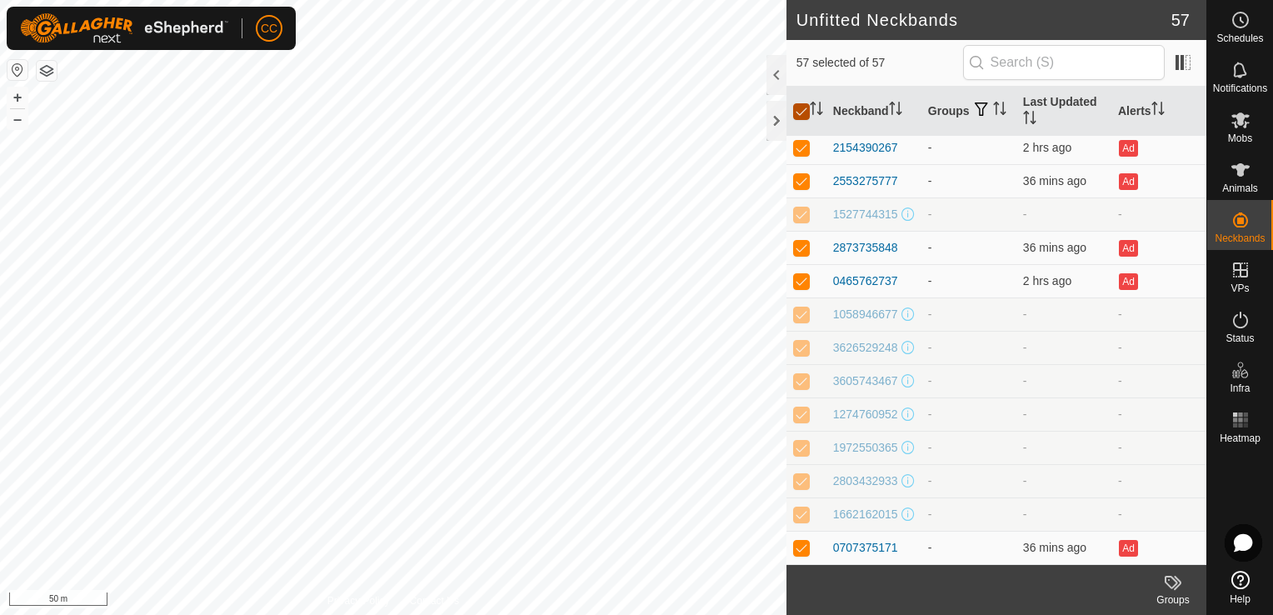
checkbox input "false"
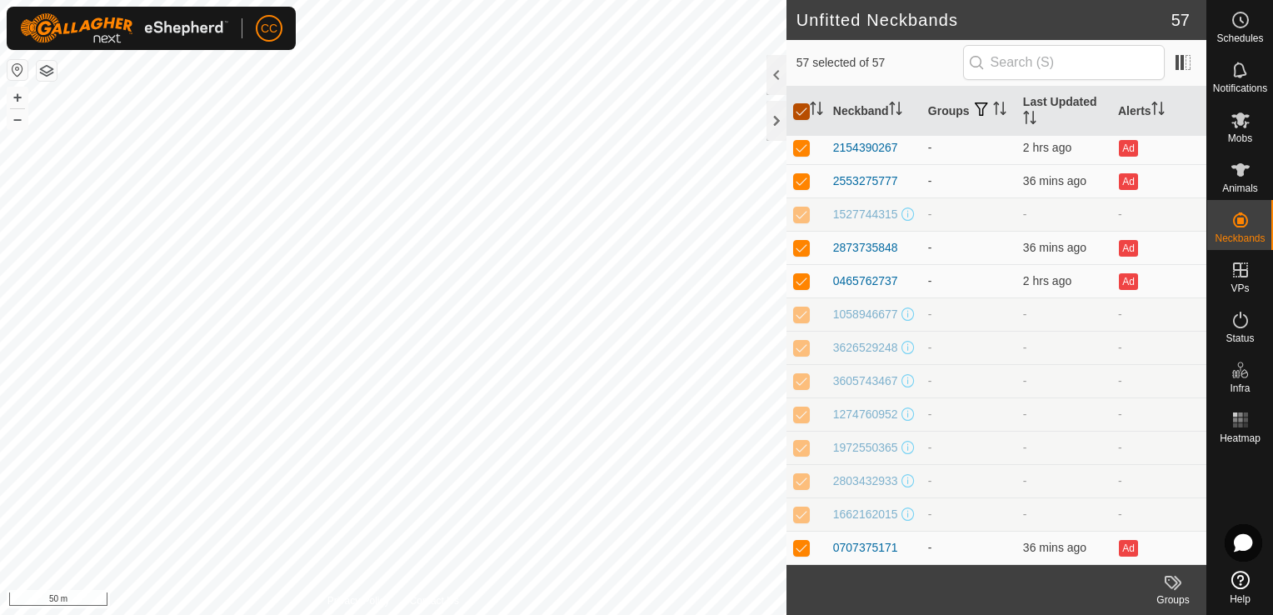
checkbox input "false"
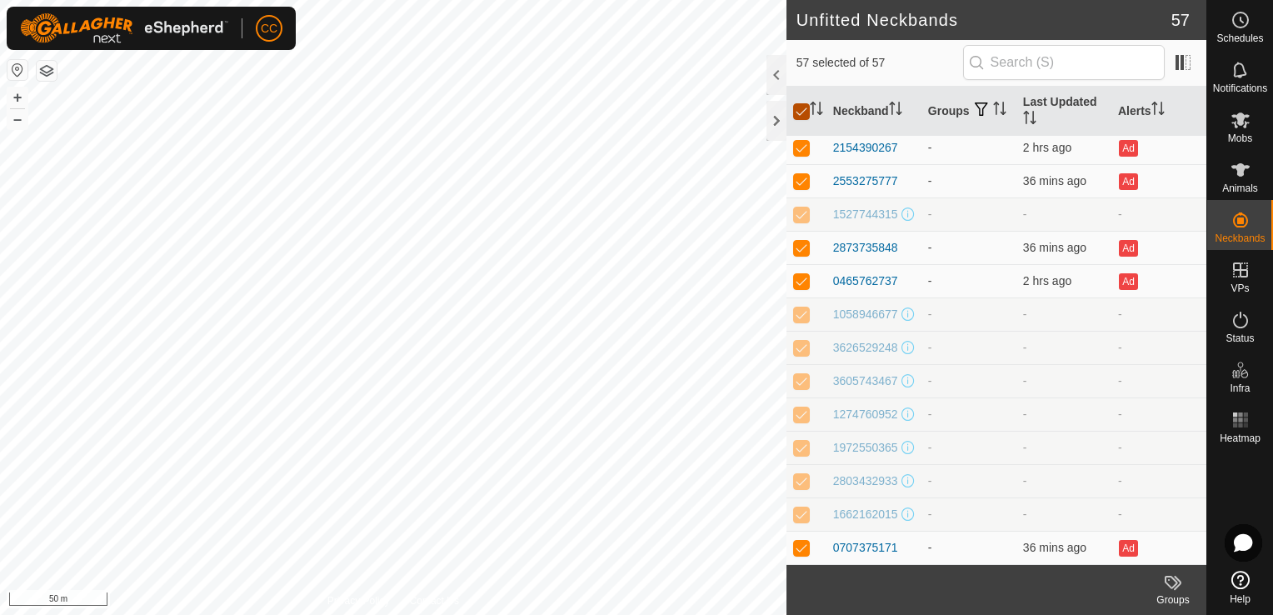
checkbox input "false"
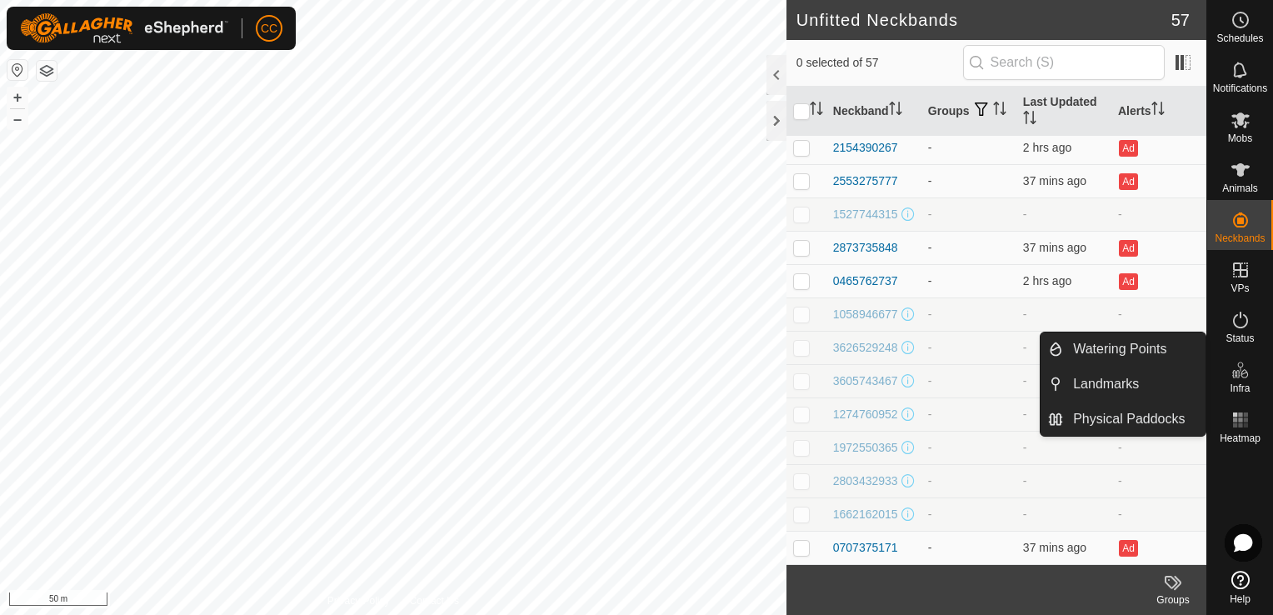
click at [1234, 374] on icon at bounding box center [1235, 374] width 8 height 8
click at [1147, 343] on link "Watering Points" at bounding box center [1134, 348] width 142 height 33
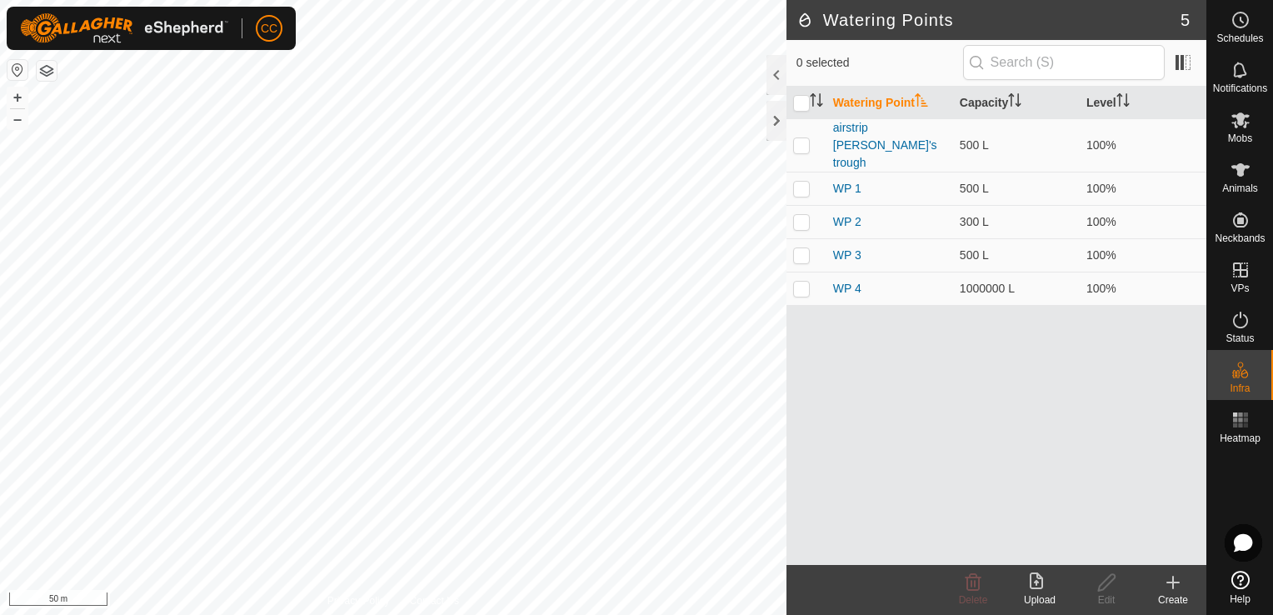
click at [1169, 586] on icon at bounding box center [1173, 582] width 20 height 20
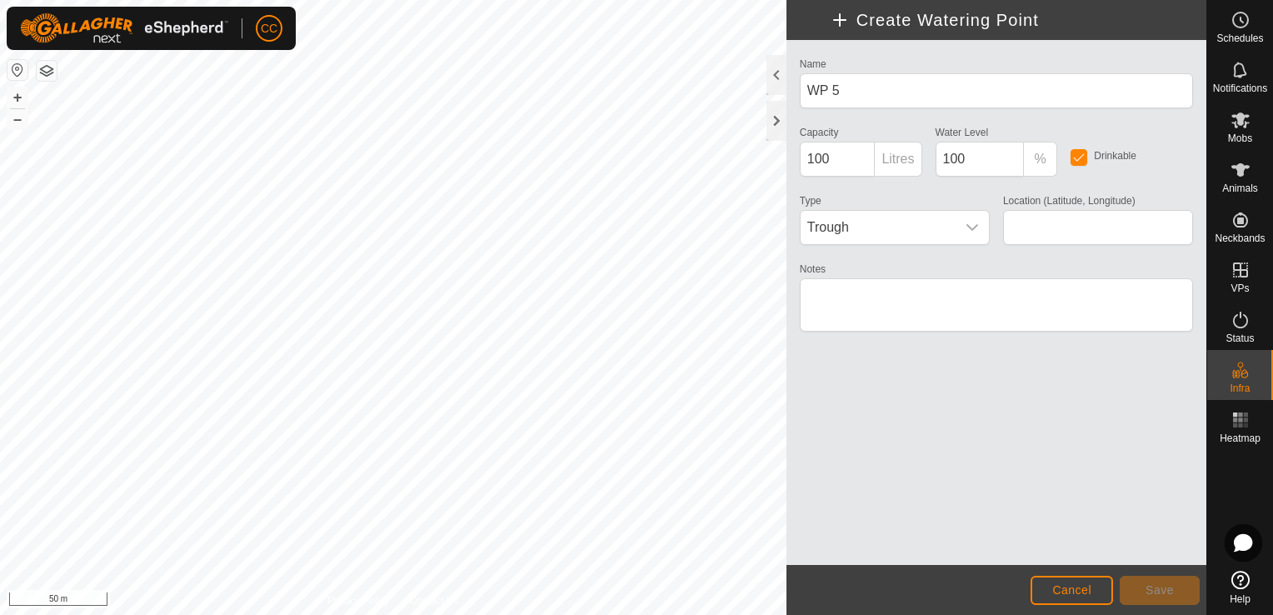
type input "-44.752554, 169.117519"
click at [810, 155] on input "100" at bounding box center [838, 159] width 76 height 35
click at [813, 155] on input "100" at bounding box center [838, 159] width 76 height 35
type input "500"
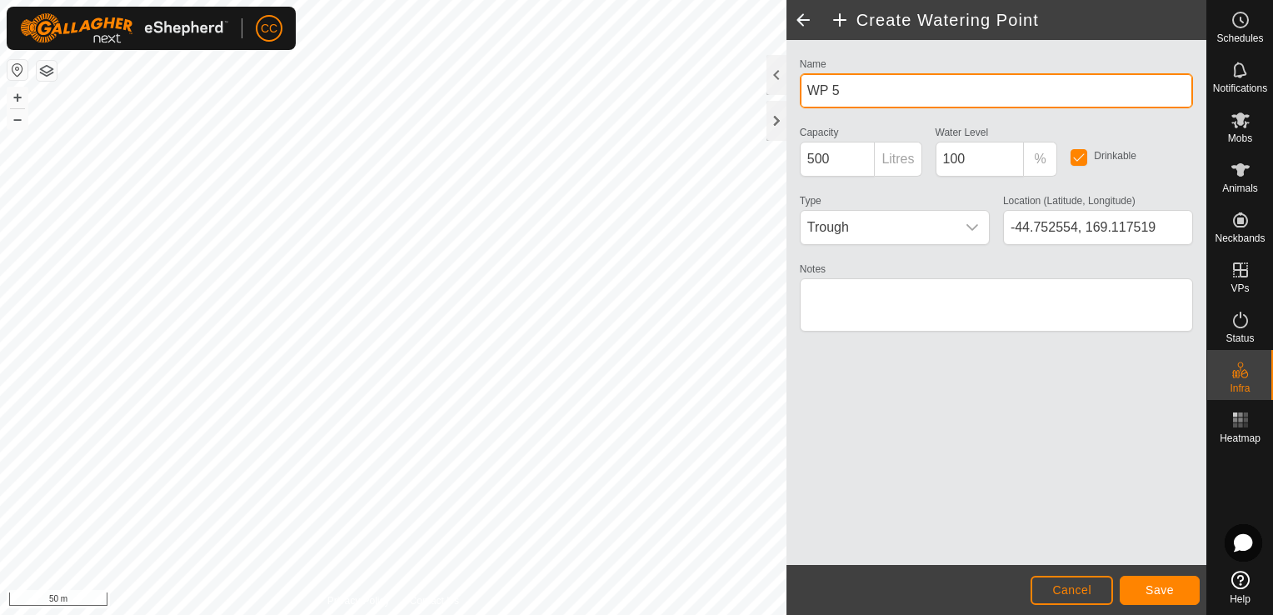
click at [846, 94] on input "WP 5" at bounding box center [996, 90] width 393 height 35
type input "W"
type input "House pdk south"
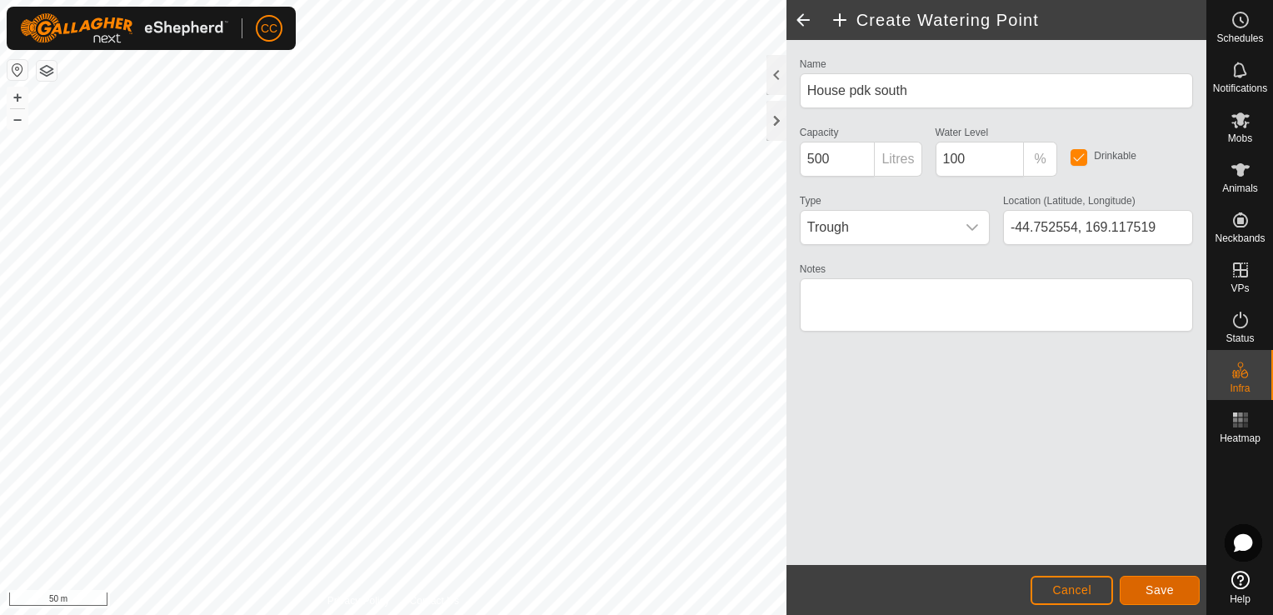
click at [1149, 593] on span "Save" at bounding box center [1159, 589] width 28 height 13
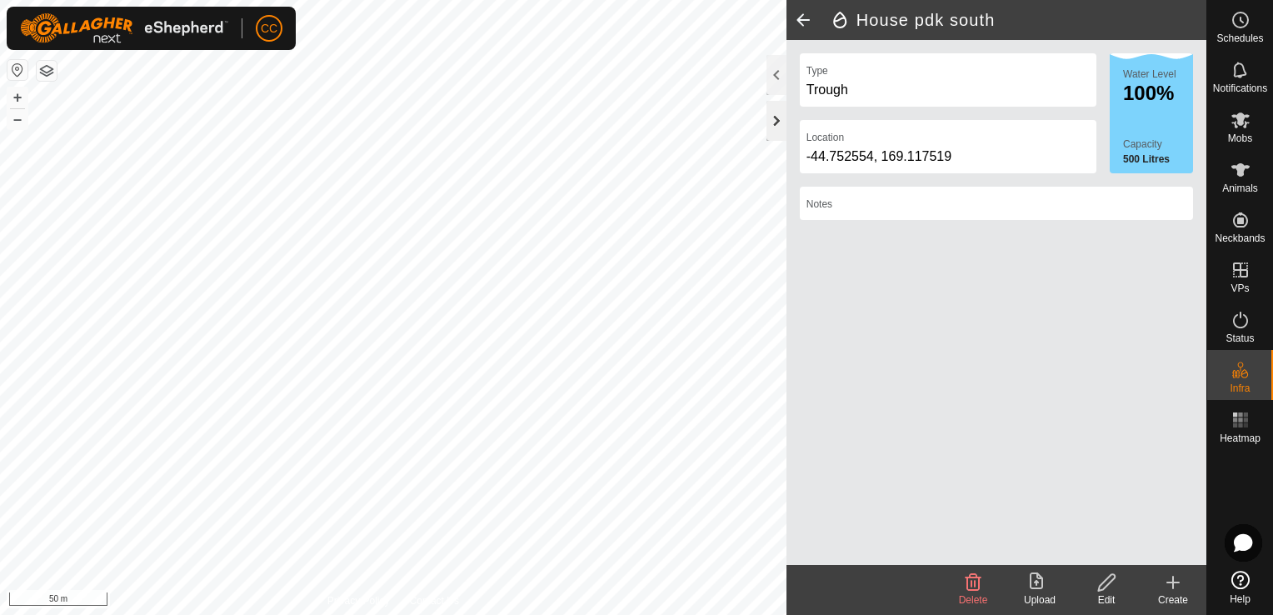
click at [772, 117] on div at bounding box center [776, 121] width 20 height 40
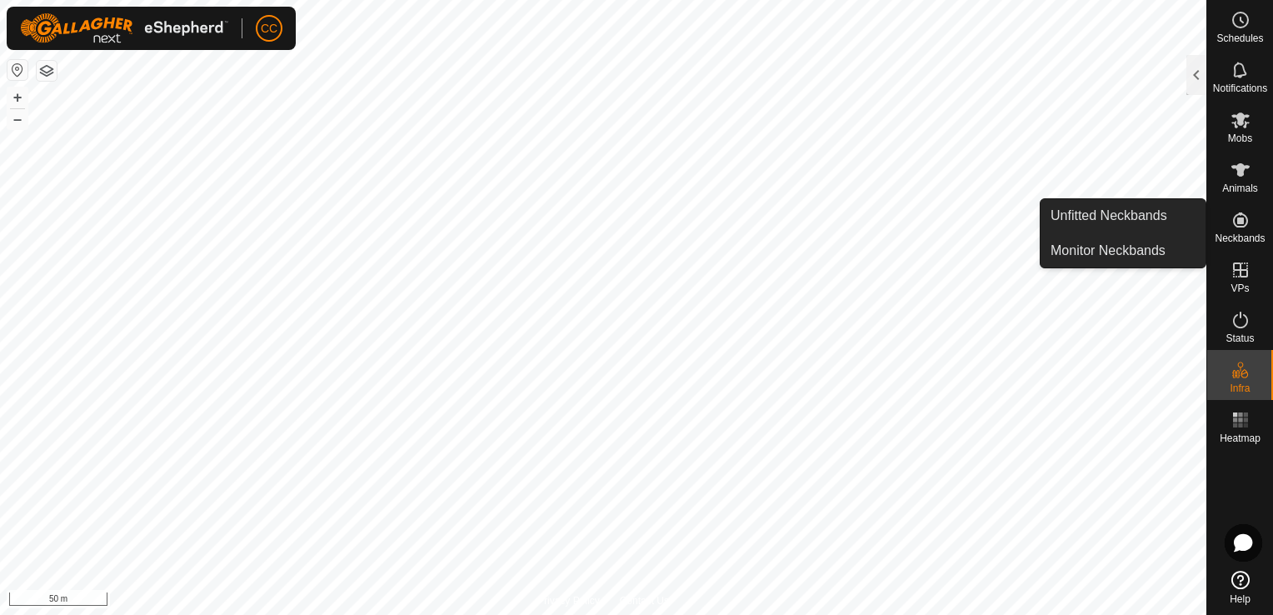
click at [1242, 221] on icon at bounding box center [1240, 219] width 15 height 15
click at [1149, 215] on link "Unfitted Neckbands" at bounding box center [1122, 215] width 165 height 33
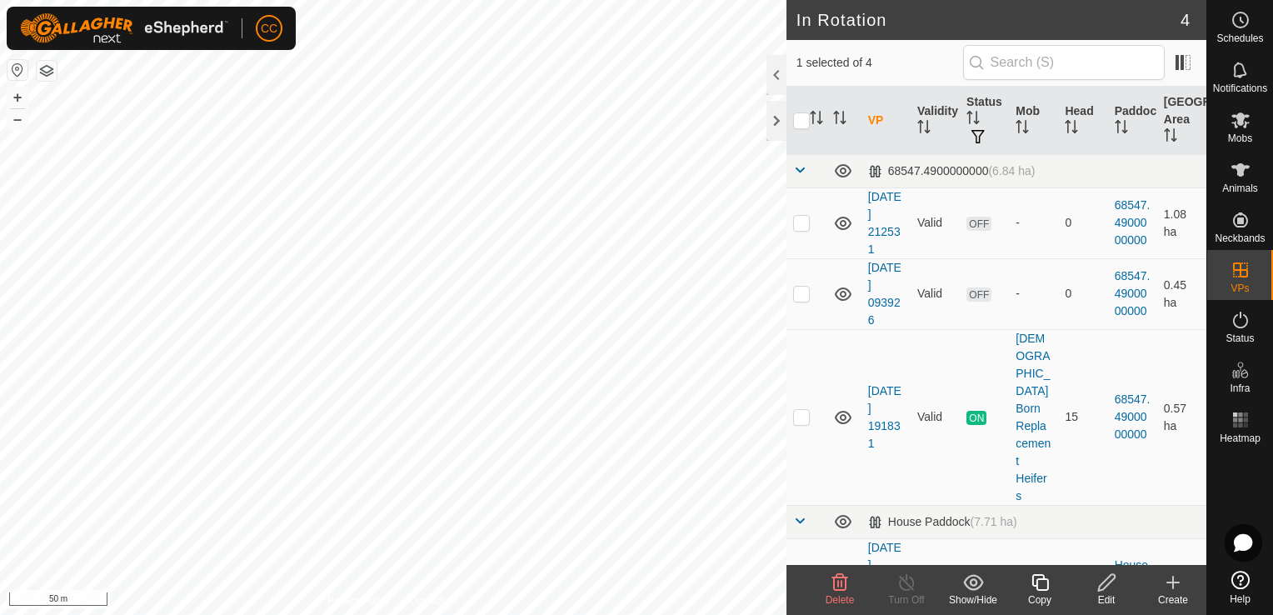
click at [838, 0] on html "CC Schedules Notifications Mobs Animals Neckbands VPs Status Infra Heatmap Help…" at bounding box center [636, 307] width 1273 height 615
click at [1005, 0] on html "CC Schedules Notifications Mobs Animals Neckbands VPs Status Infra Heatmap Help…" at bounding box center [636, 307] width 1273 height 615
click at [903, 0] on html "CC Schedules Notifications Mobs Animals Neckbands VPs Status Infra Heatmap Help…" at bounding box center [636, 307] width 1273 height 615
click at [591, 0] on html "CC Schedules Notifications Mobs Animals Neckbands VPs Status Infra Heatmap Help…" at bounding box center [636, 307] width 1273 height 615
click at [551, 0] on html "CC Schedules Notifications Mobs Animals Neckbands VPs Status Infra Heatmap Help…" at bounding box center [636, 307] width 1273 height 615
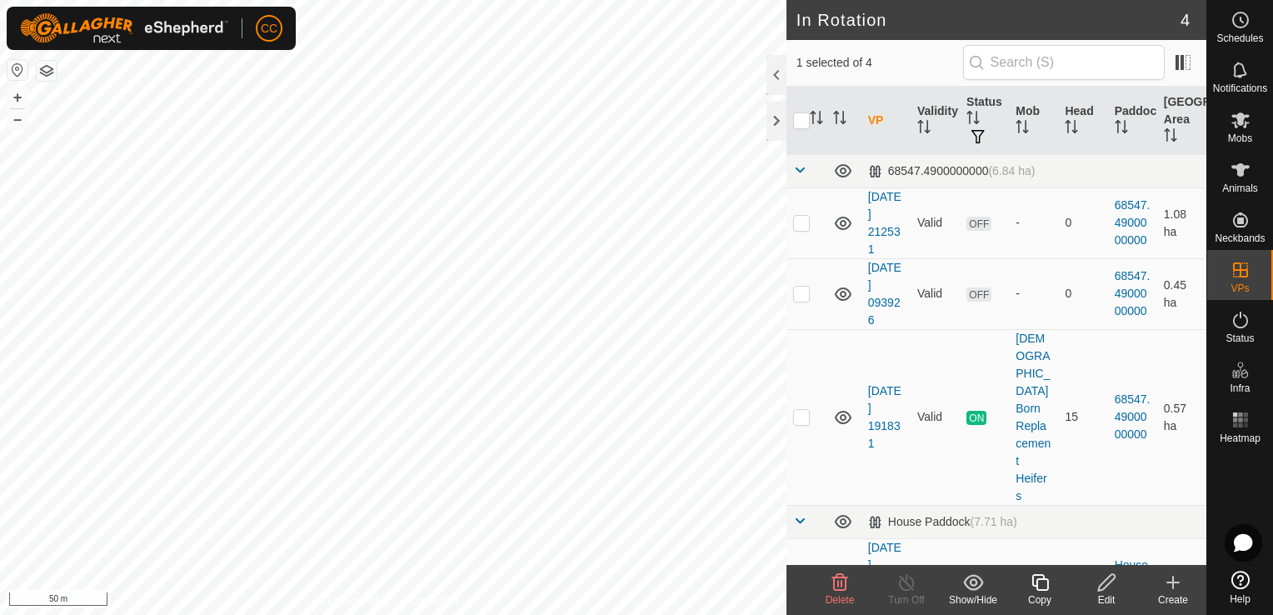
click at [813, 0] on html "CC Schedules Notifications Mobs Animals Neckbands VPs Status Infra Heatmap Help…" at bounding box center [636, 307] width 1273 height 615
click at [646, 0] on html "CC Schedules Notifications Mobs Animals Neckbands VPs Status Infra Heatmap Help…" at bounding box center [636, 307] width 1273 height 615
click at [796, 293] on p-checkbox at bounding box center [801, 292] width 17 height 13
click at [839, 585] on icon at bounding box center [840, 582] width 20 height 20
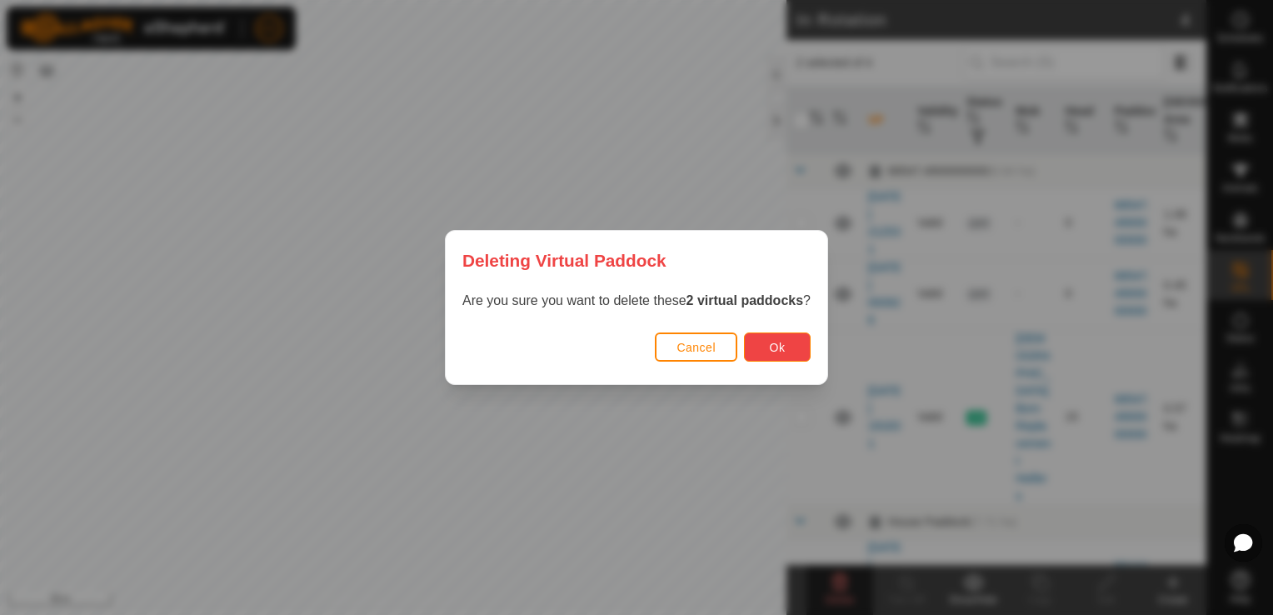
click at [760, 351] on button "Ok" at bounding box center [777, 346] width 67 height 29
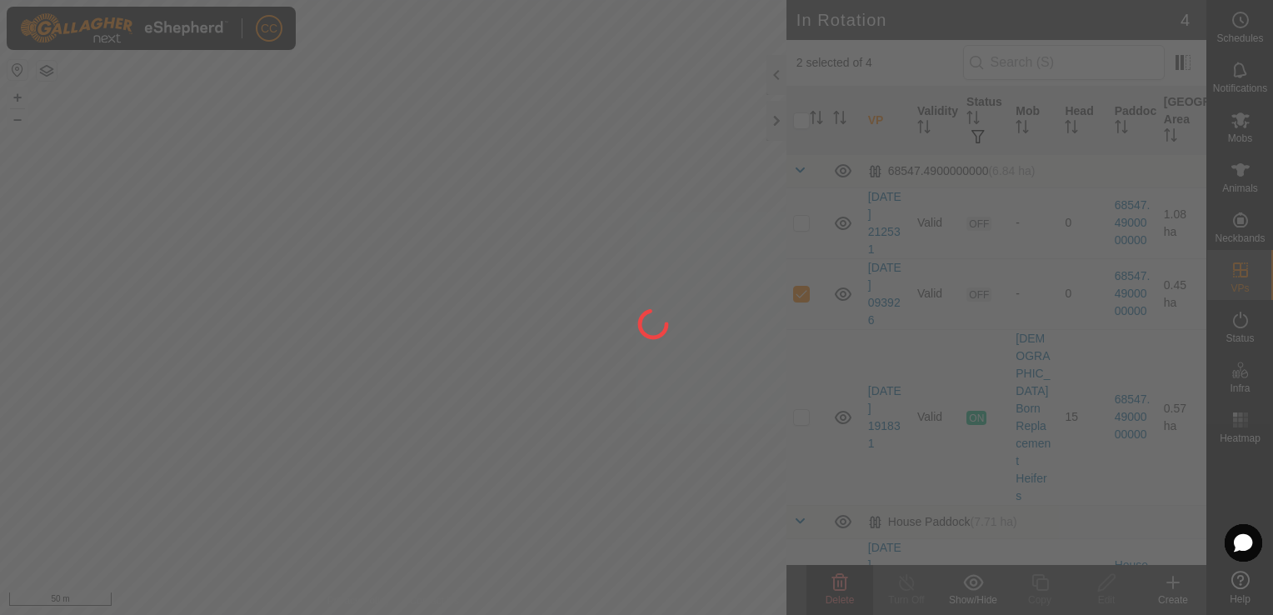
checkbox input "false"
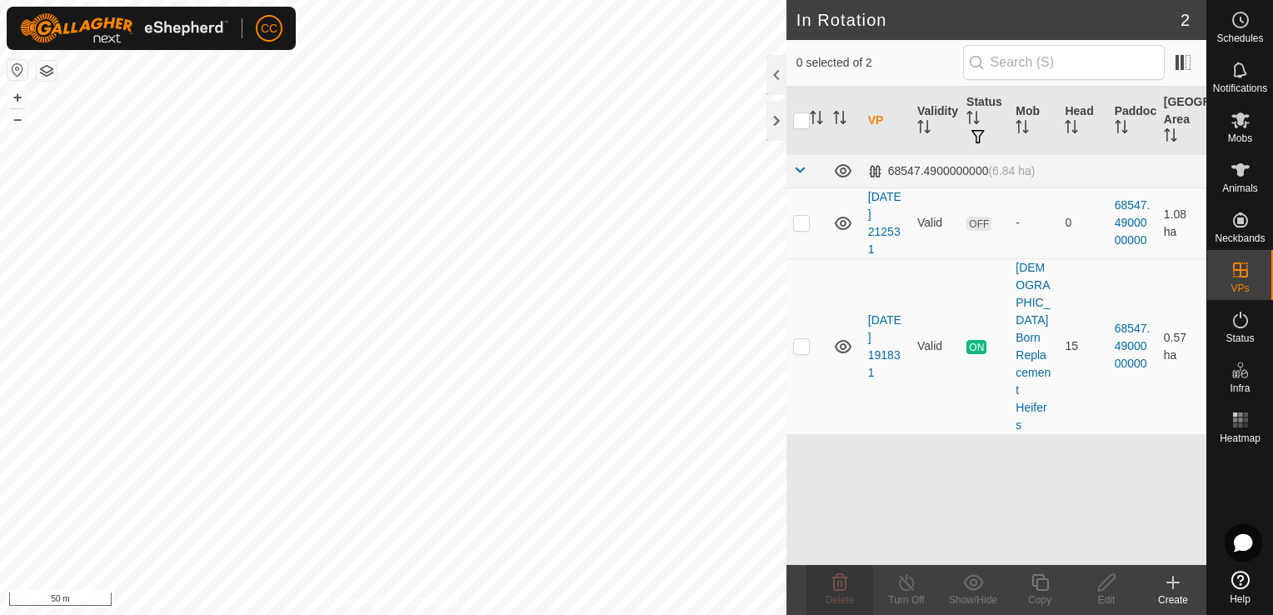
click at [1171, 590] on icon at bounding box center [1173, 582] width 20 height 20
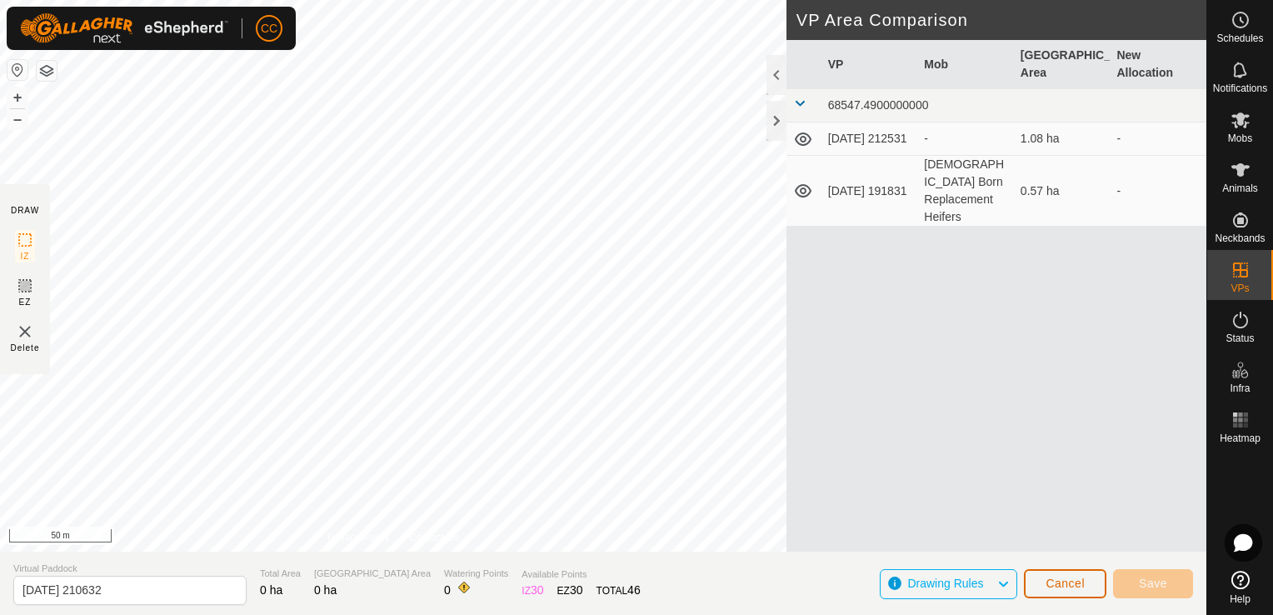
click at [1040, 583] on button "Cancel" at bounding box center [1065, 583] width 82 height 29
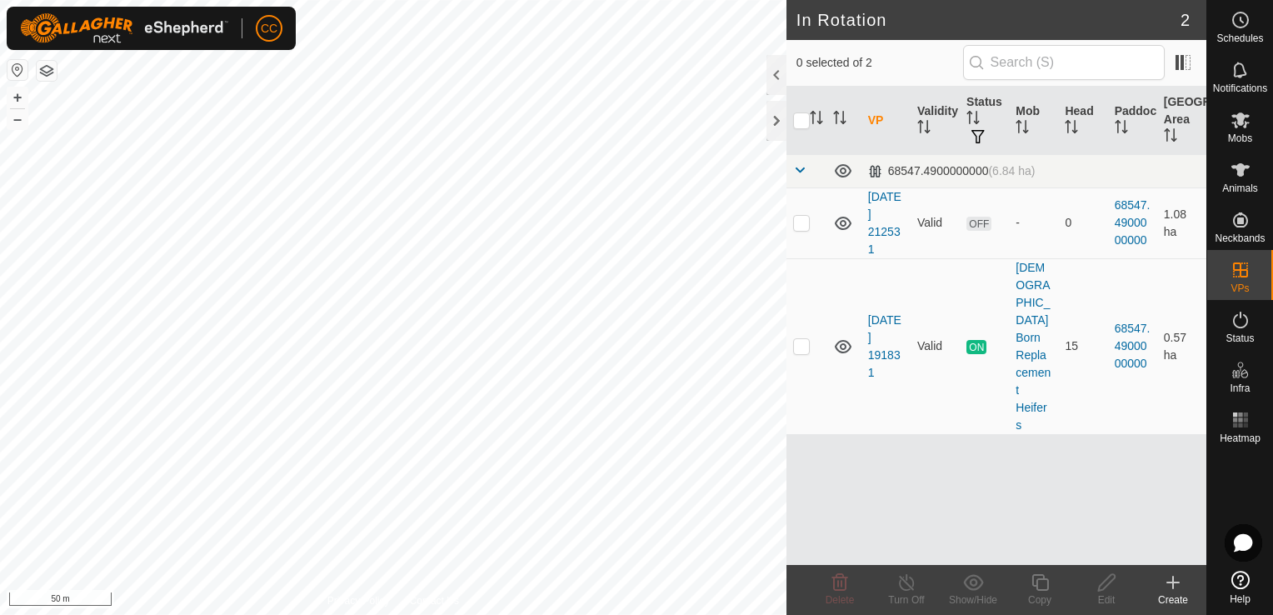
checkbox input "true"
click at [1039, 584] on icon at bounding box center [1039, 582] width 21 height 20
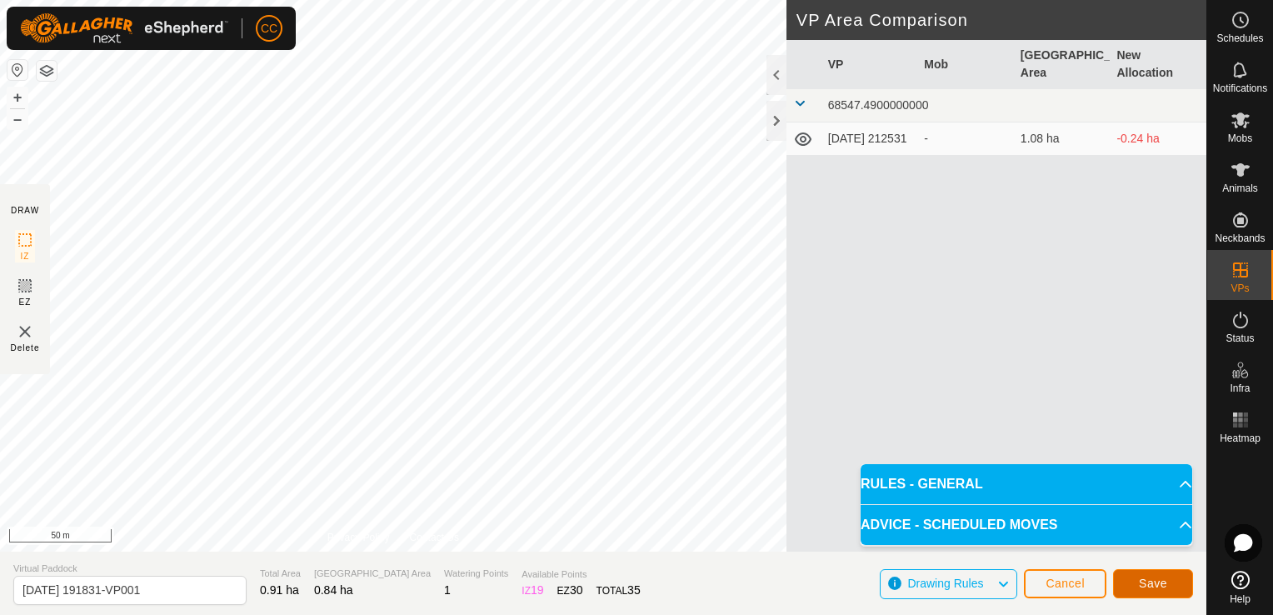
click at [1153, 586] on span "Save" at bounding box center [1152, 582] width 28 height 13
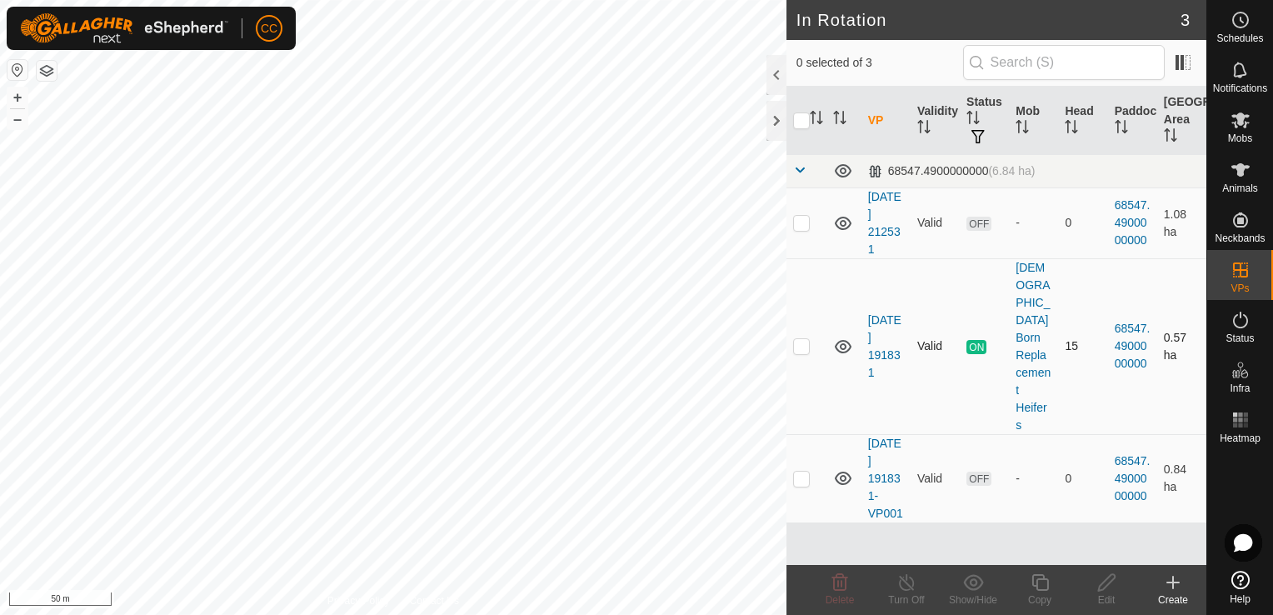
checkbox input "true"
